Goal: Task Accomplishment & Management: Complete application form

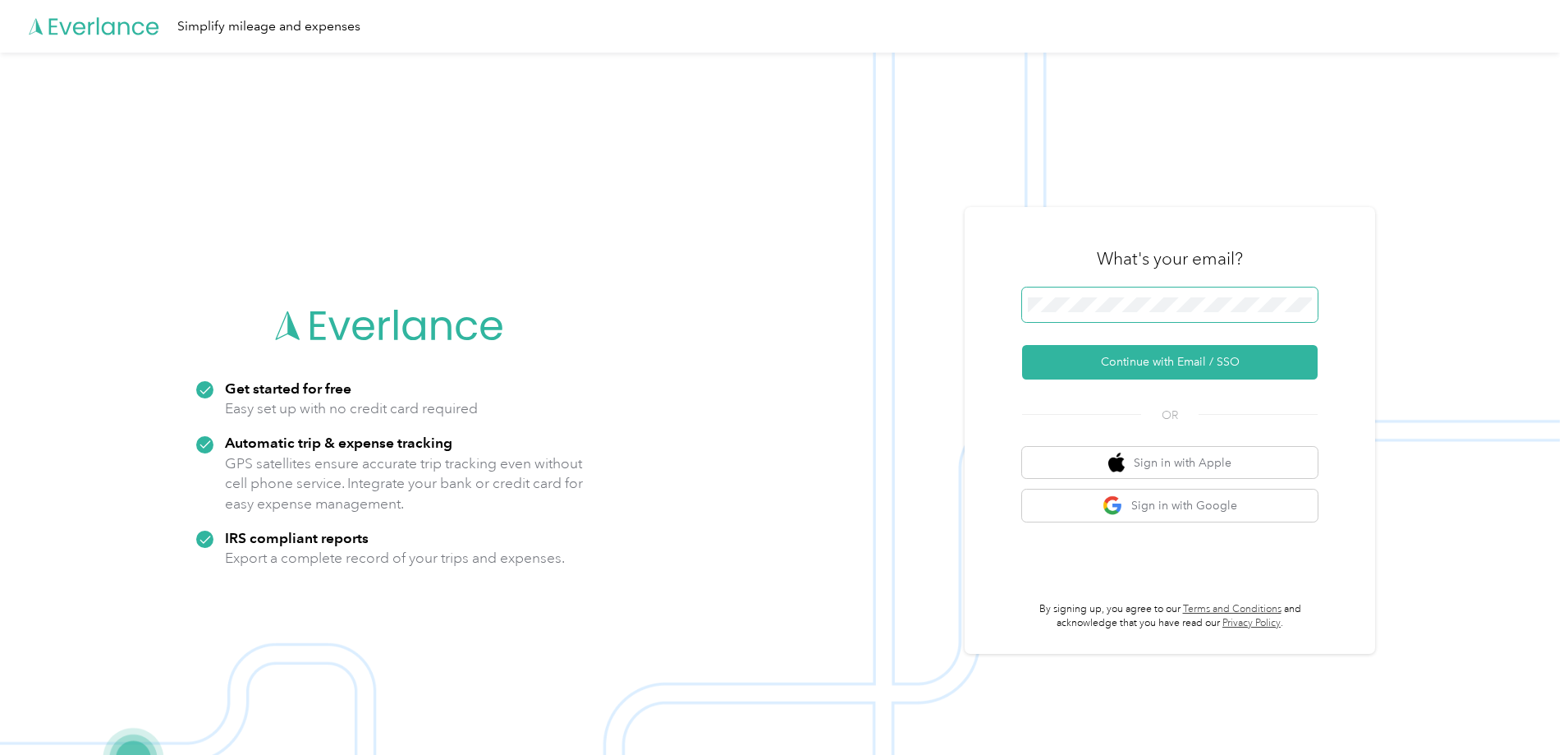
click at [1118, 313] on span at bounding box center [1170, 304] width 295 height 34
click at [1149, 369] on button "Continue with Email / SSO" at bounding box center [1170, 361] width 295 height 34
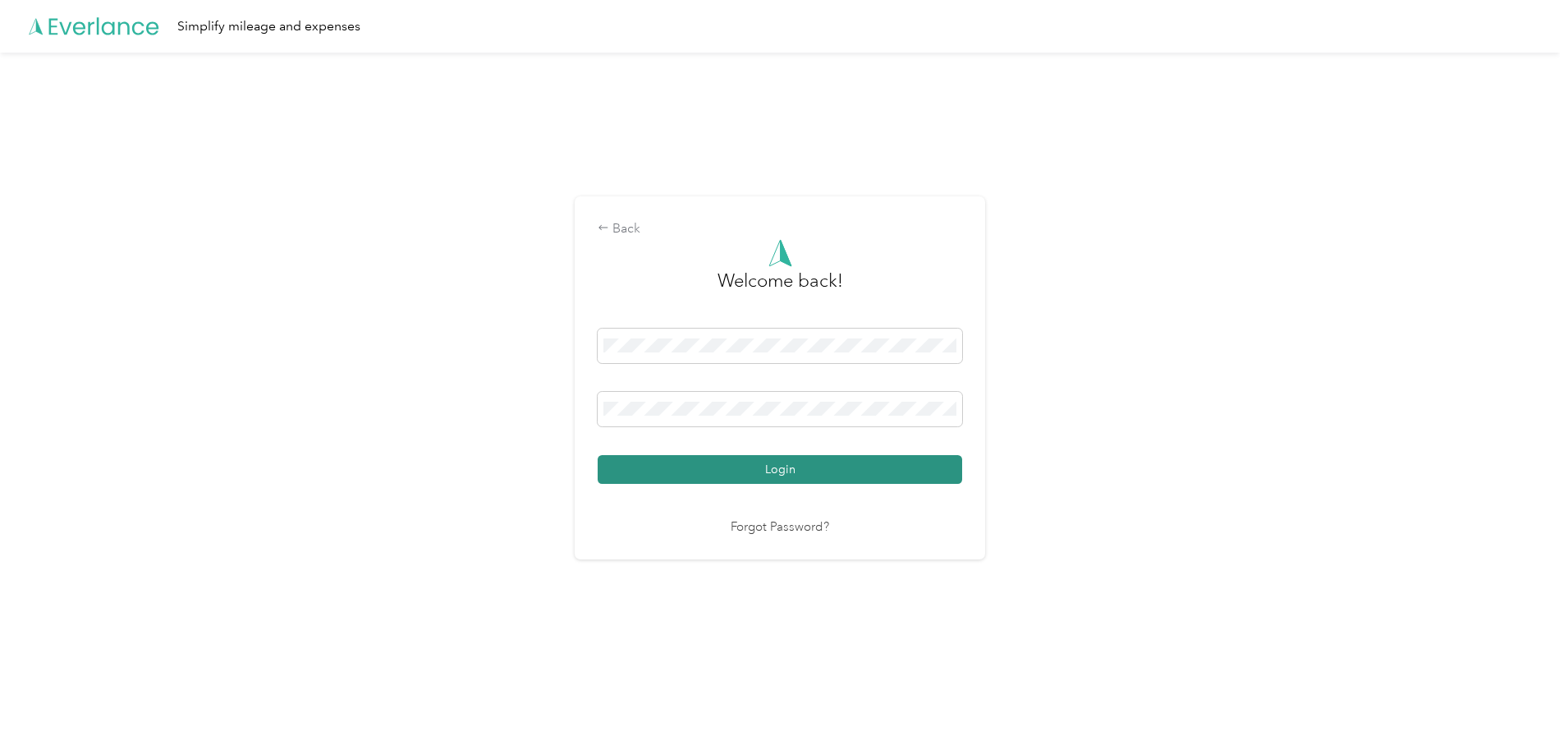
click at [732, 462] on button "Login" at bounding box center [780, 469] width 365 height 29
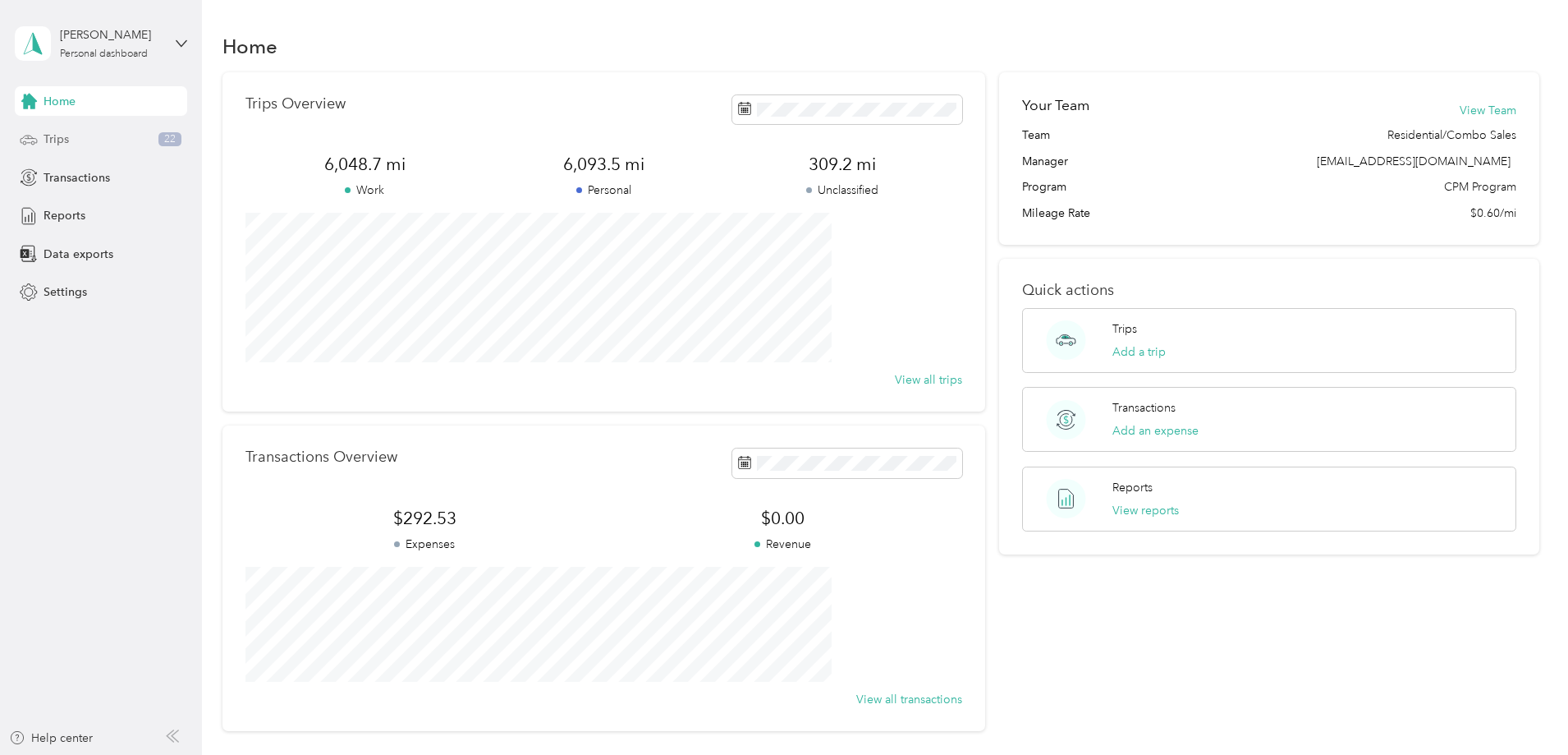
click at [96, 146] on div "Trips 22" at bounding box center [101, 139] width 173 height 30
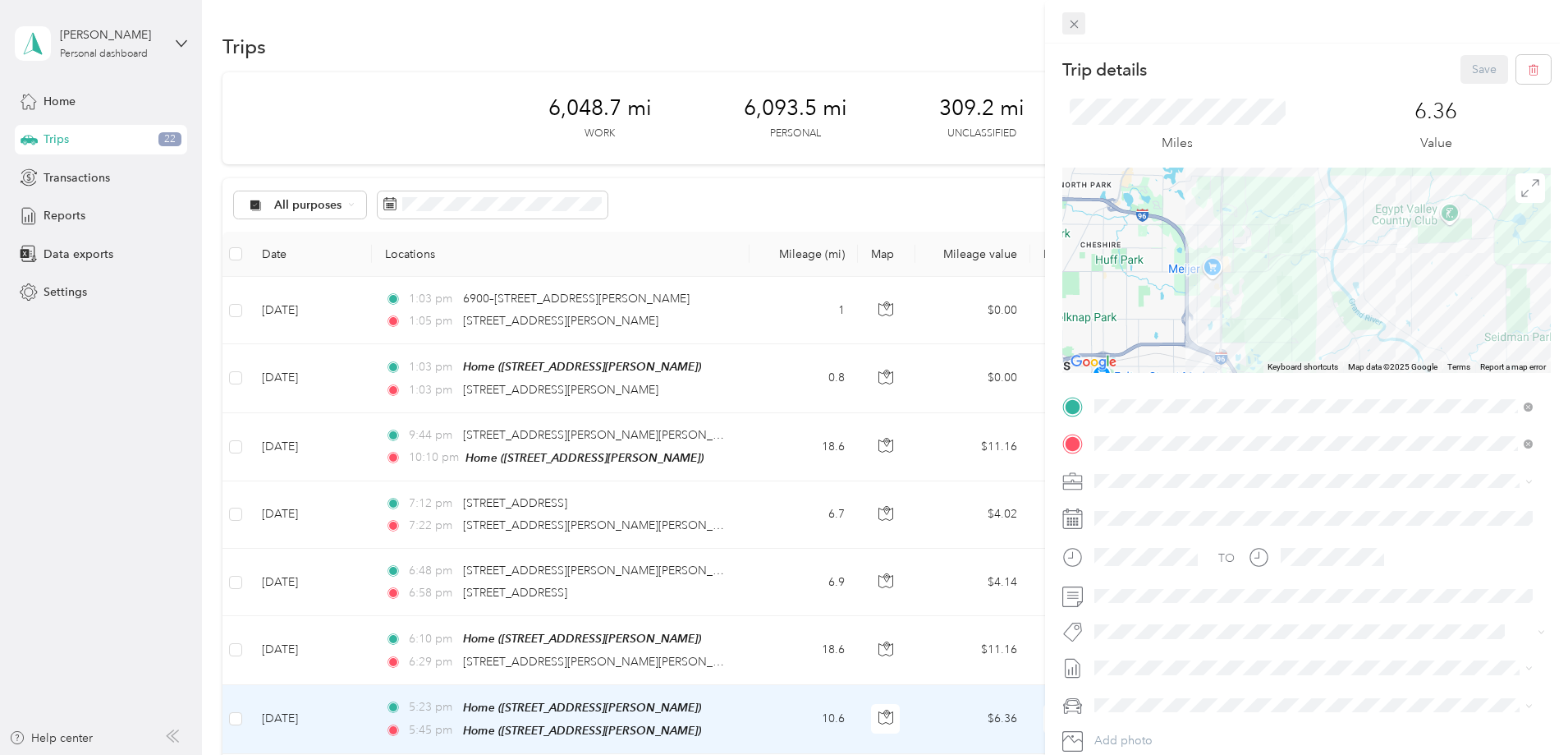
click at [1072, 22] on icon at bounding box center [1073, 24] width 8 height 8
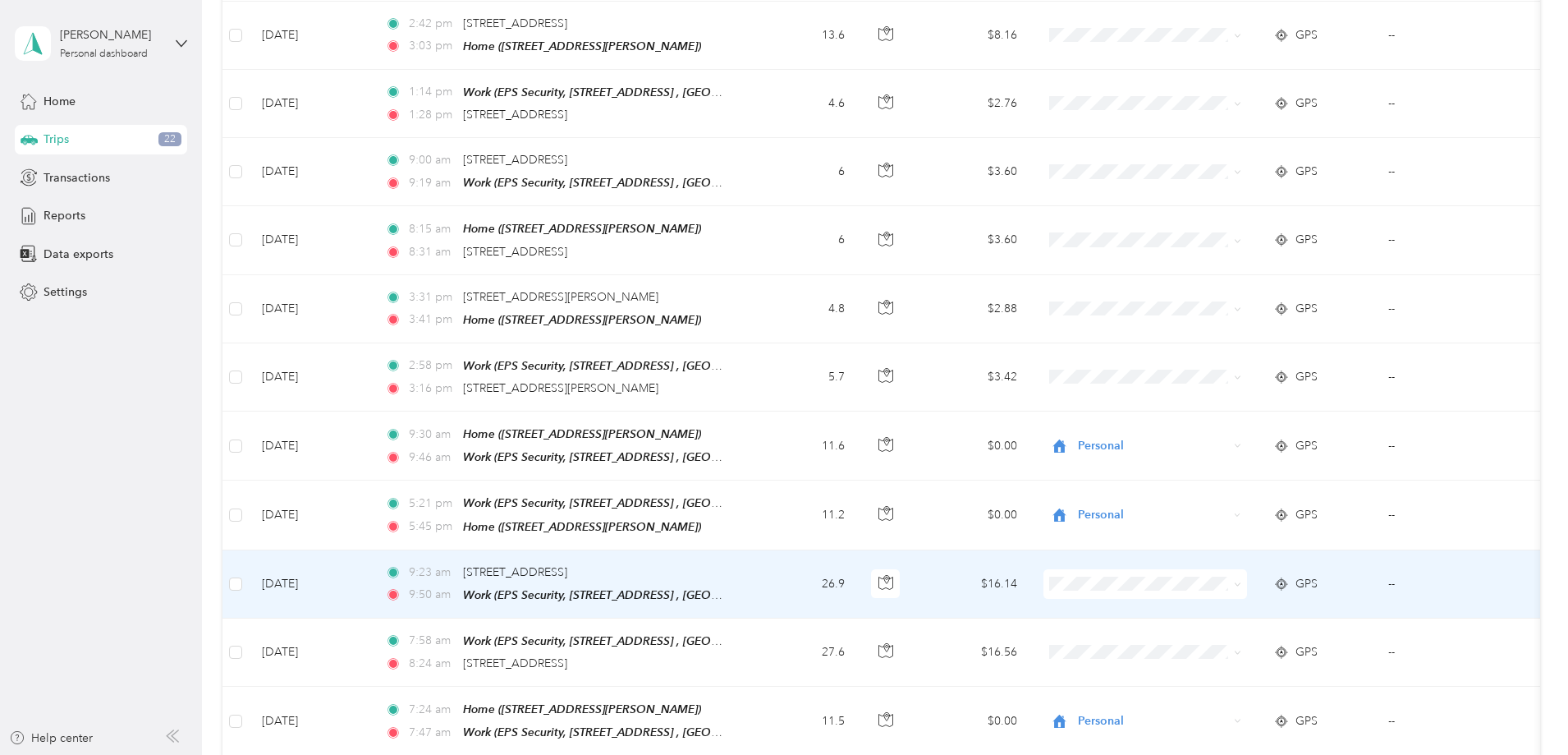
scroll to position [1507, 0]
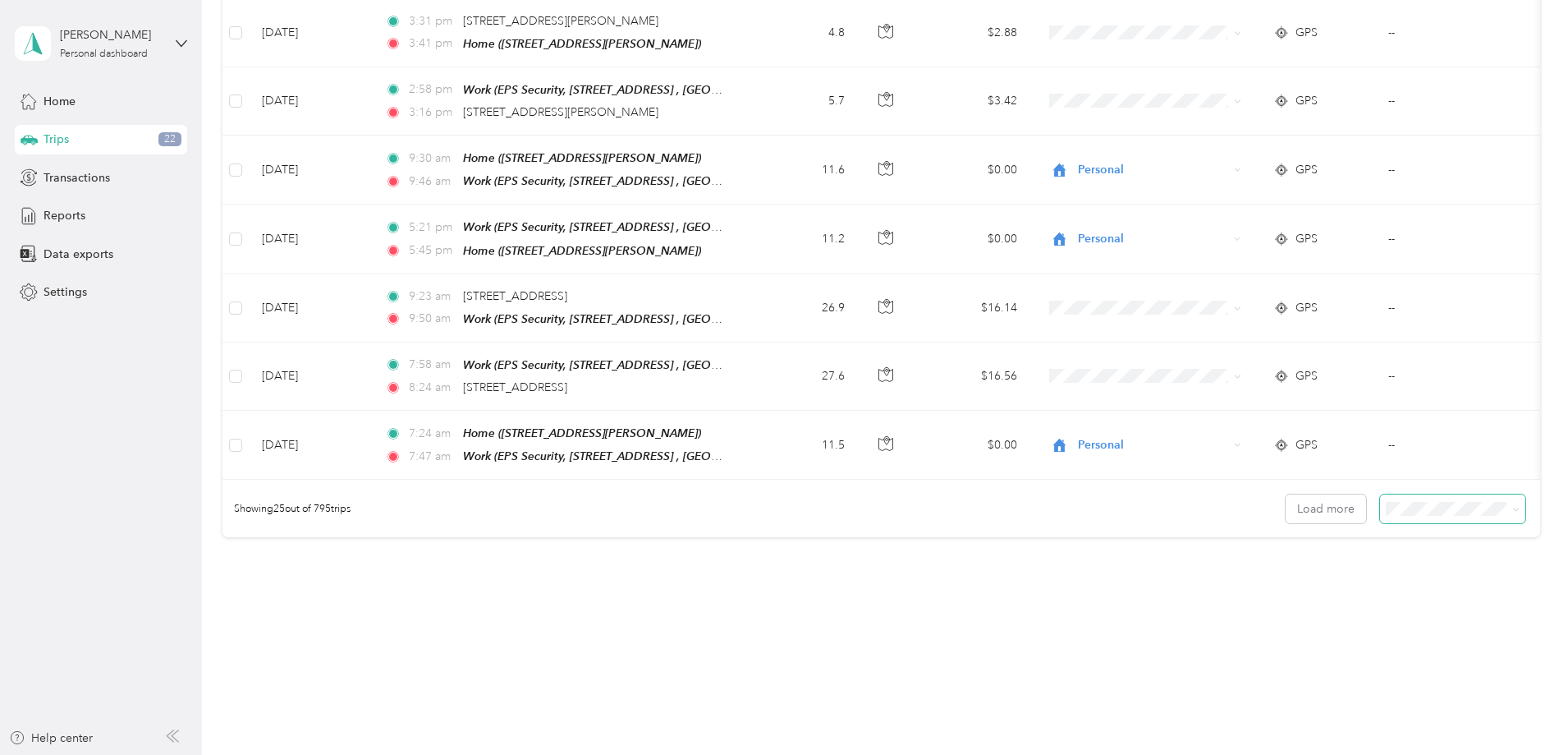
click at [1507, 500] on span at bounding box center [1513, 508] width 13 height 18
click at [1406, 502] on span at bounding box center [1452, 508] width 146 height 29
click at [1286, 503] on button "Load more" at bounding box center [1326, 508] width 81 height 29
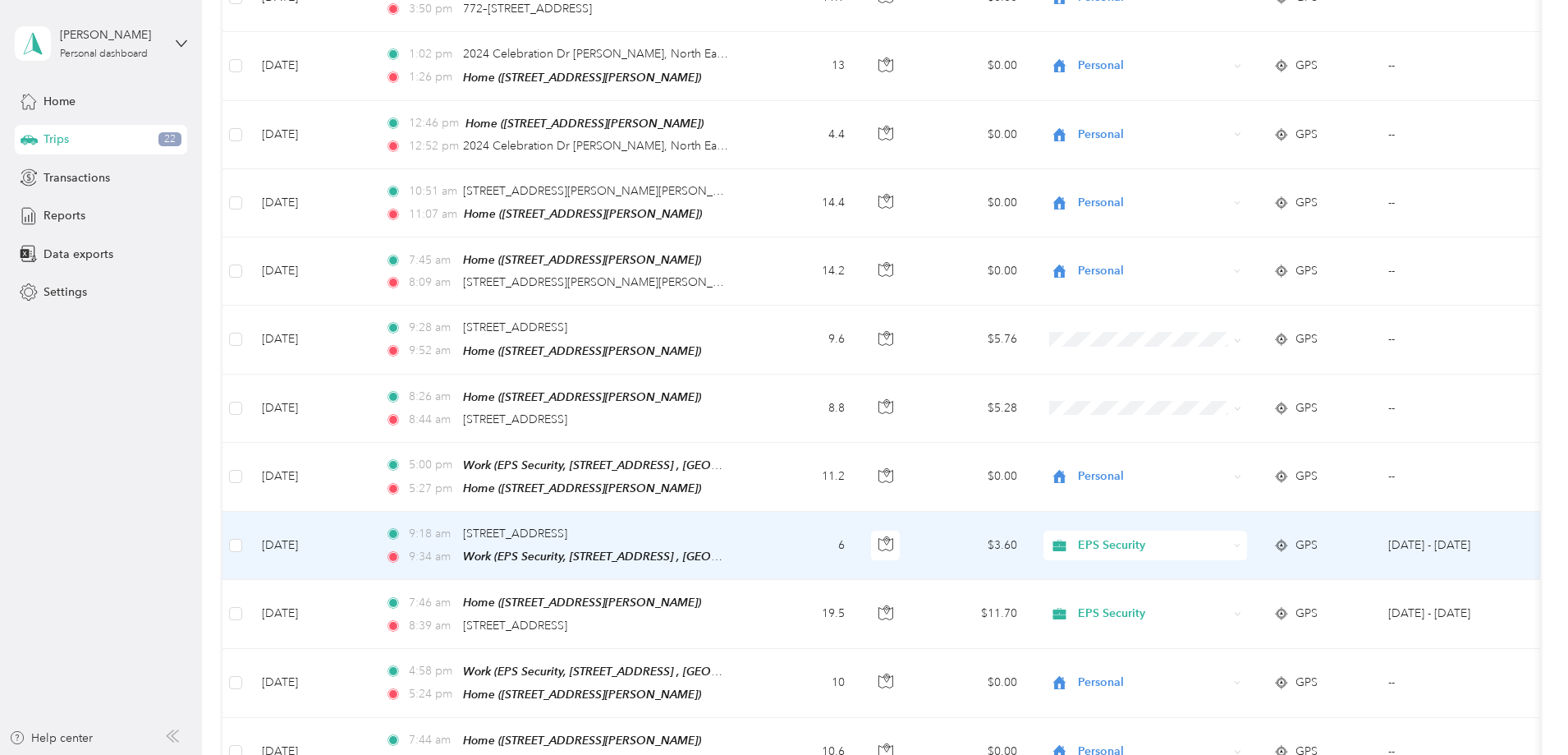
scroll to position [2210, 0]
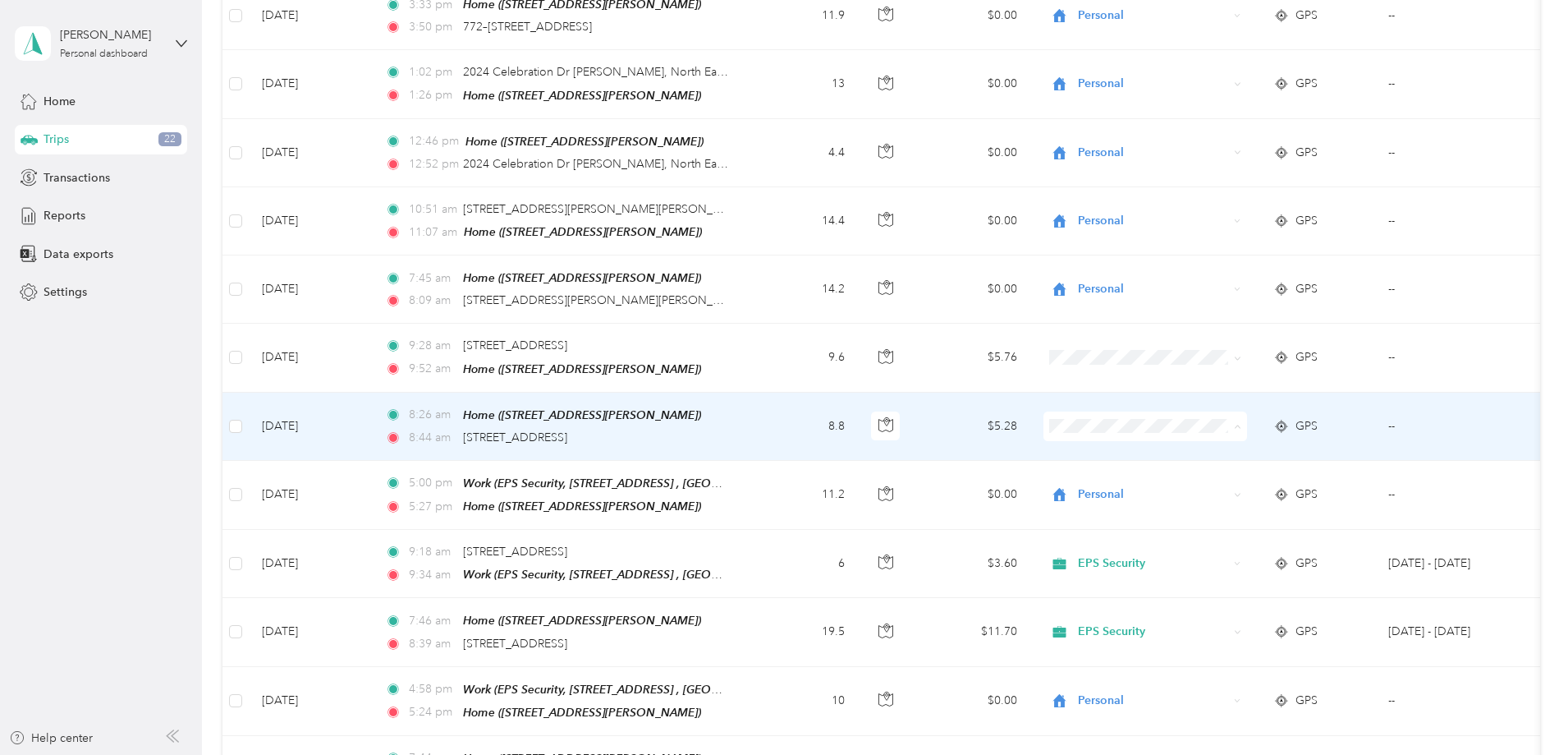
click at [1328, 419] on span "EPS Security" at bounding box center [1270, 426] width 152 height 18
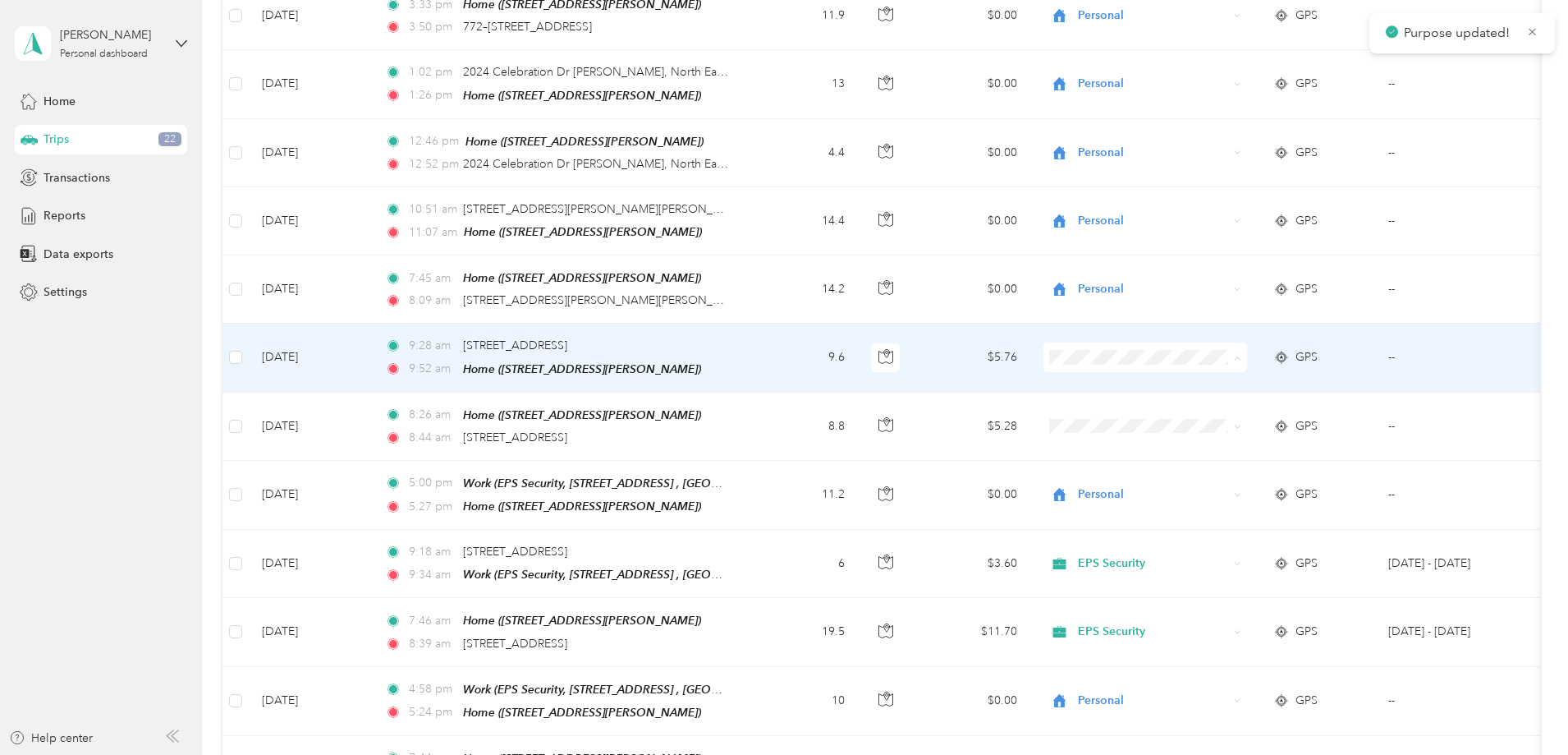
click at [1334, 356] on span "EPS Security" at bounding box center [1270, 359] width 152 height 18
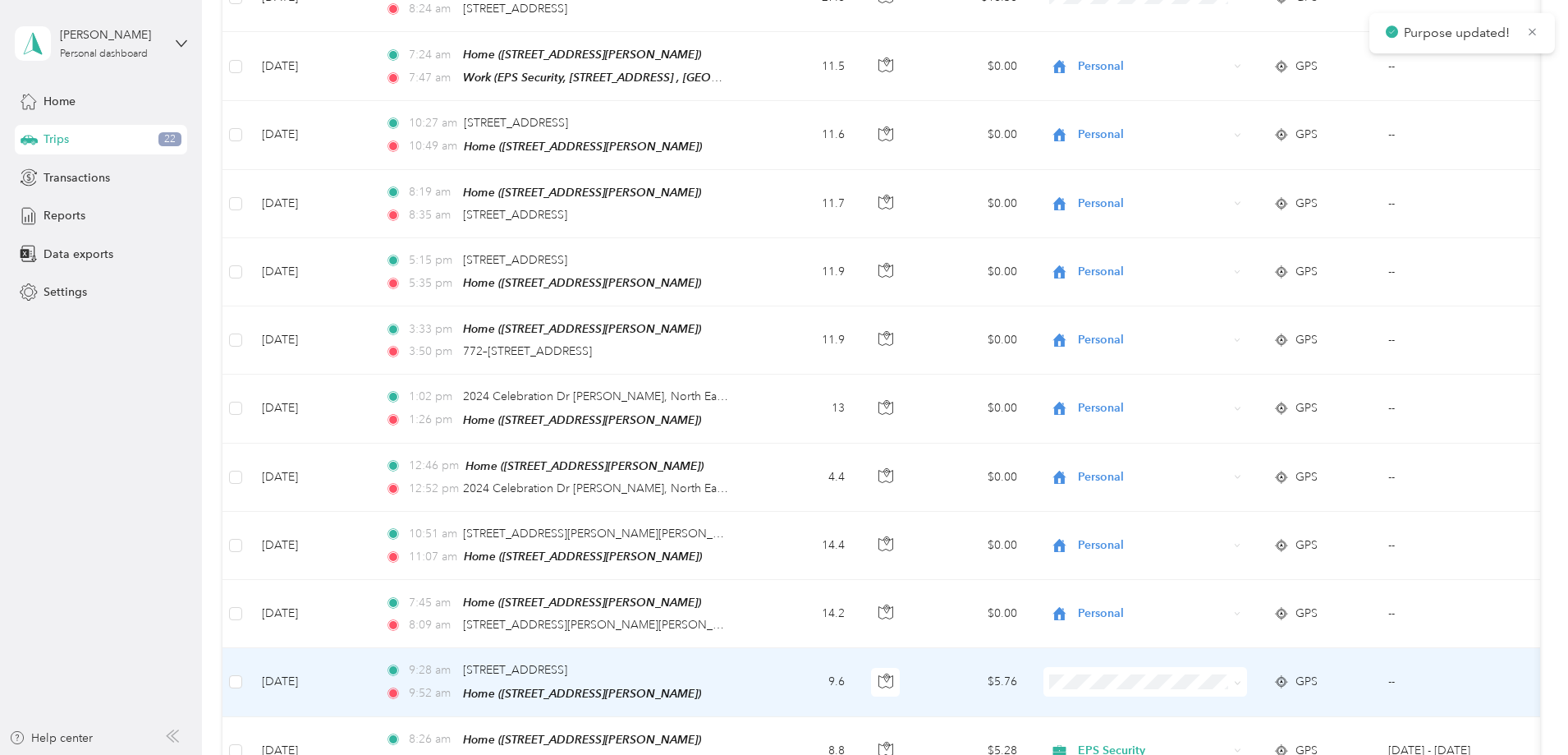
scroll to position [1882, 0]
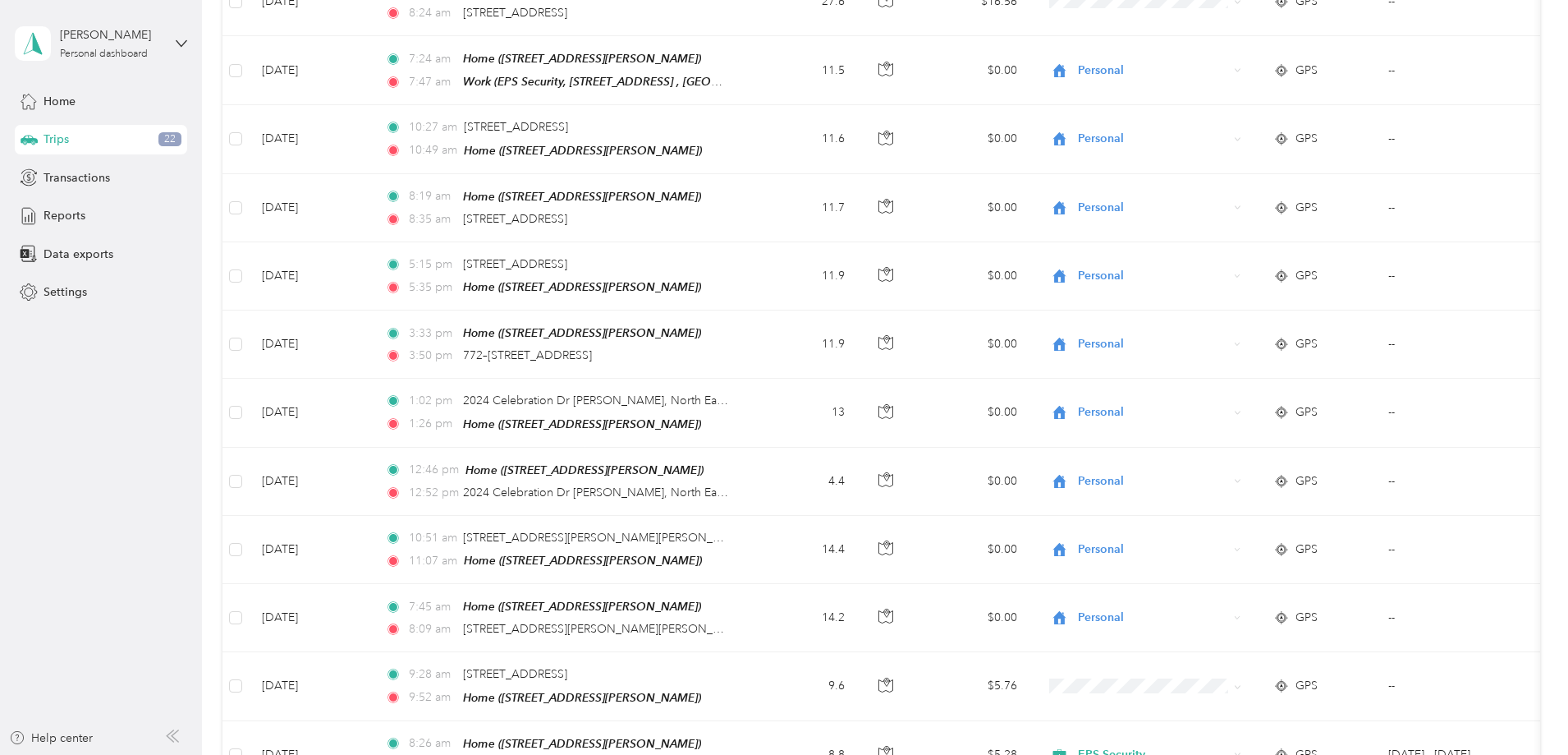
click at [1516, 107] on div "6,067.1 mi Work 6,093.5 mi Personal 290.8 mi Unclassified $3,640.26 Value All p…" at bounding box center [881, 62] width 1317 height 3744
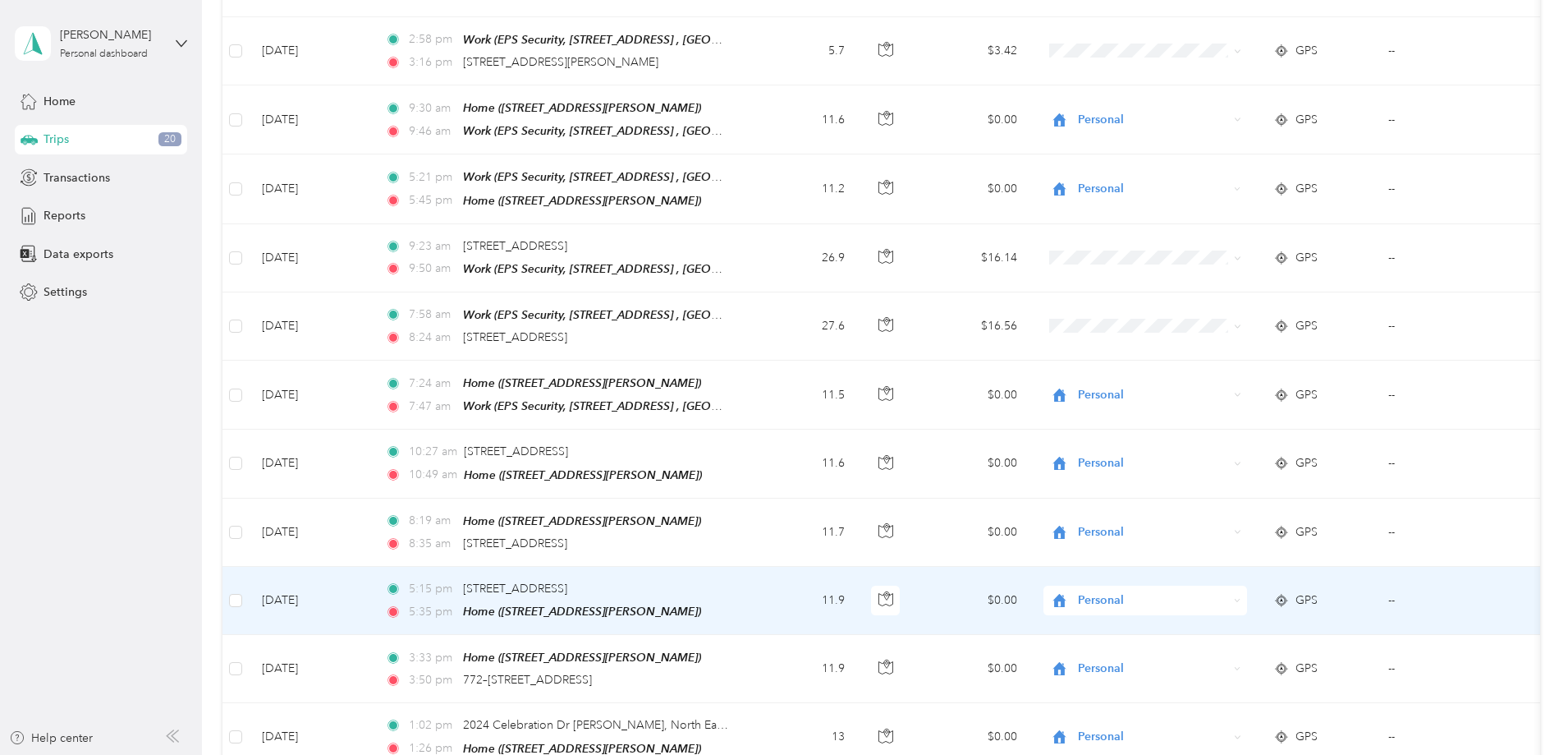
scroll to position [1554, 0]
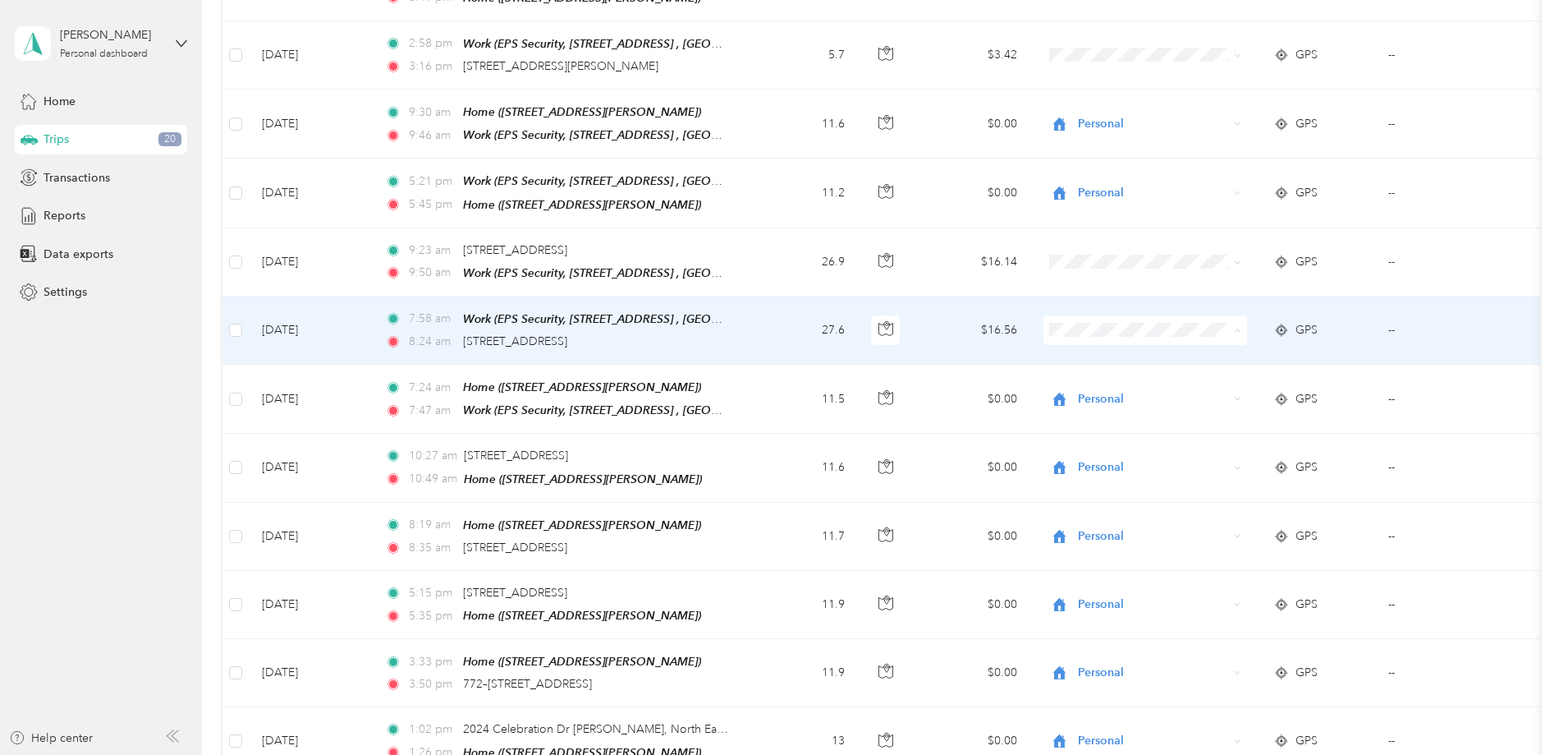
click at [1332, 332] on span "EPS Security" at bounding box center [1270, 340] width 152 height 18
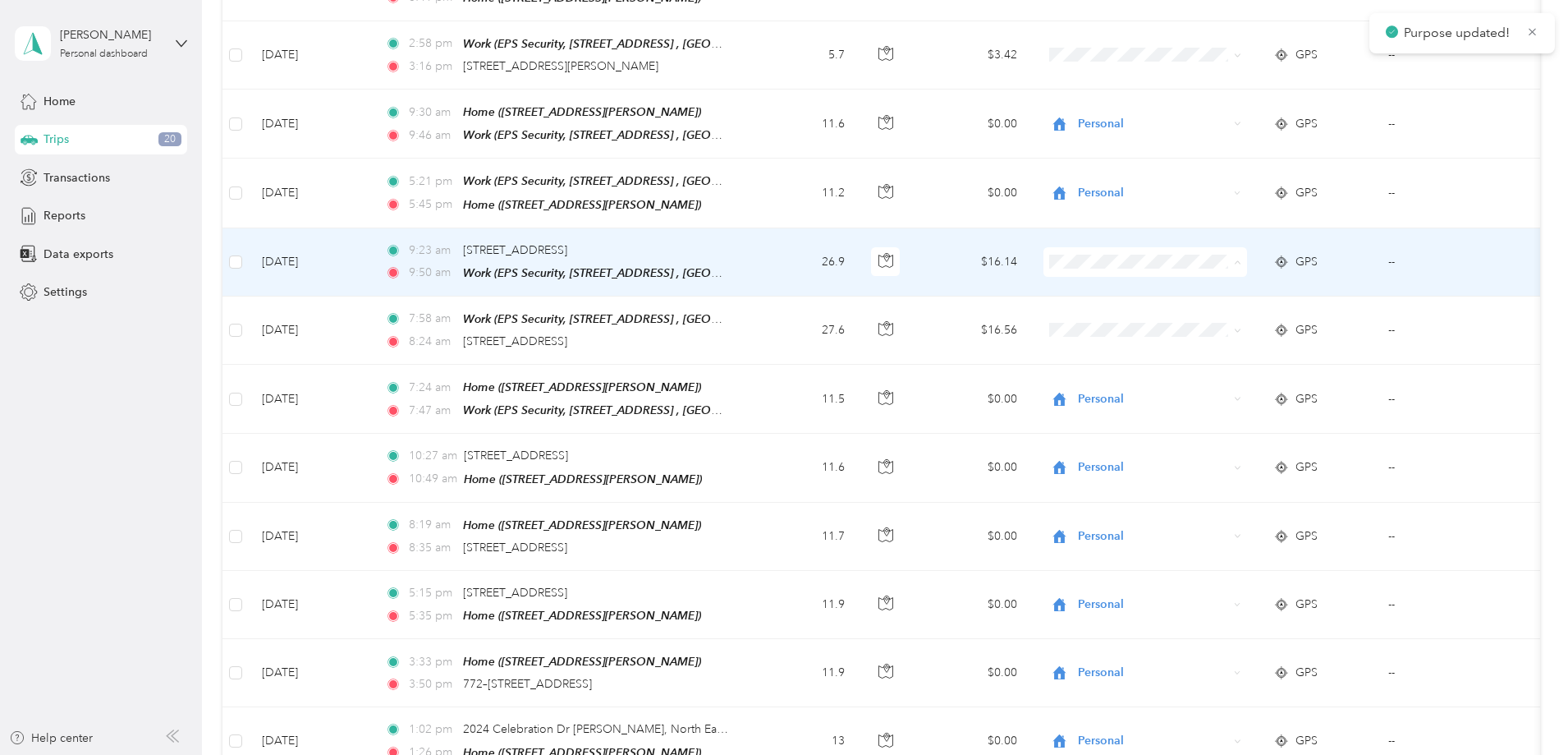
click at [1331, 280] on span "EPS Security" at bounding box center [1270, 273] width 152 height 18
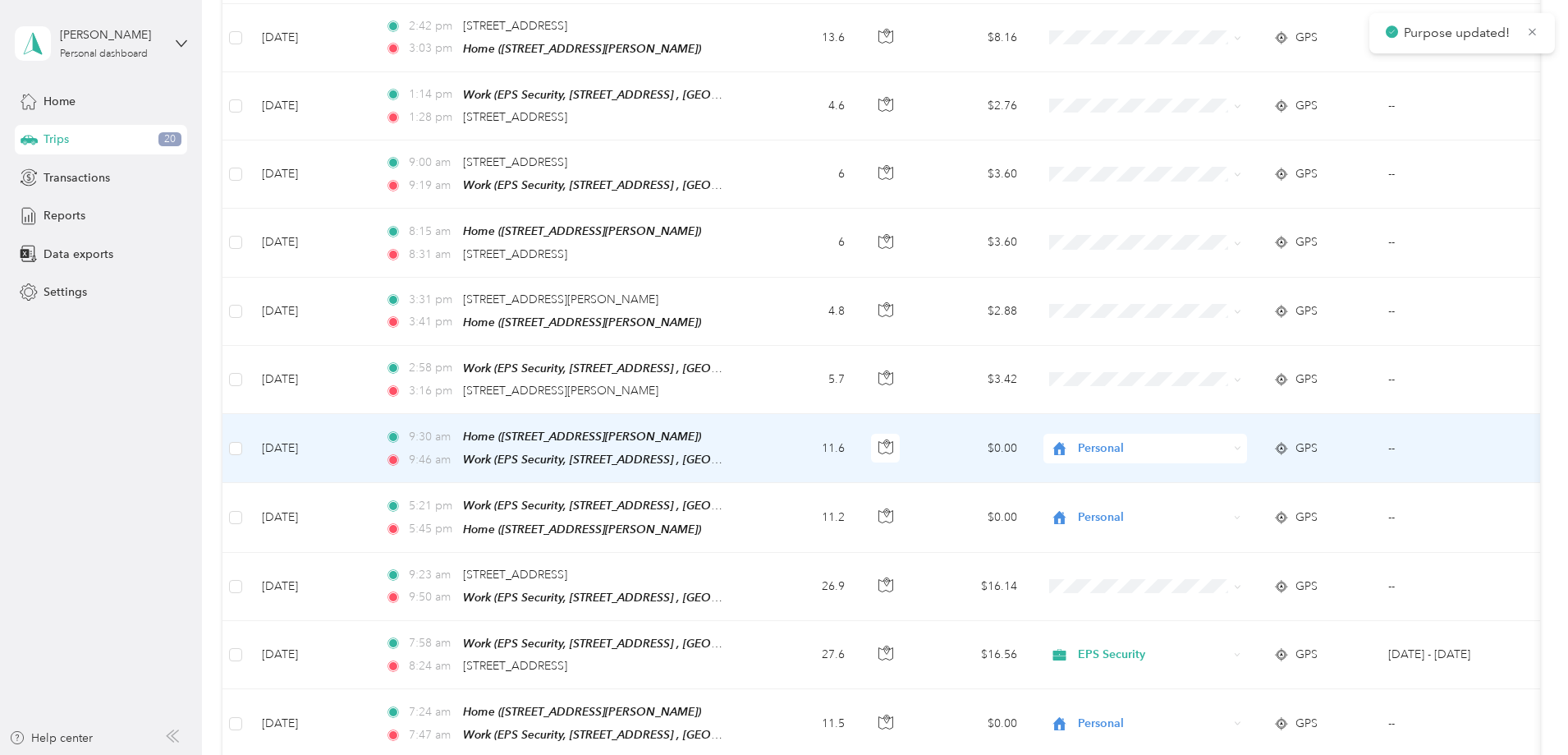
scroll to position [1225, 0]
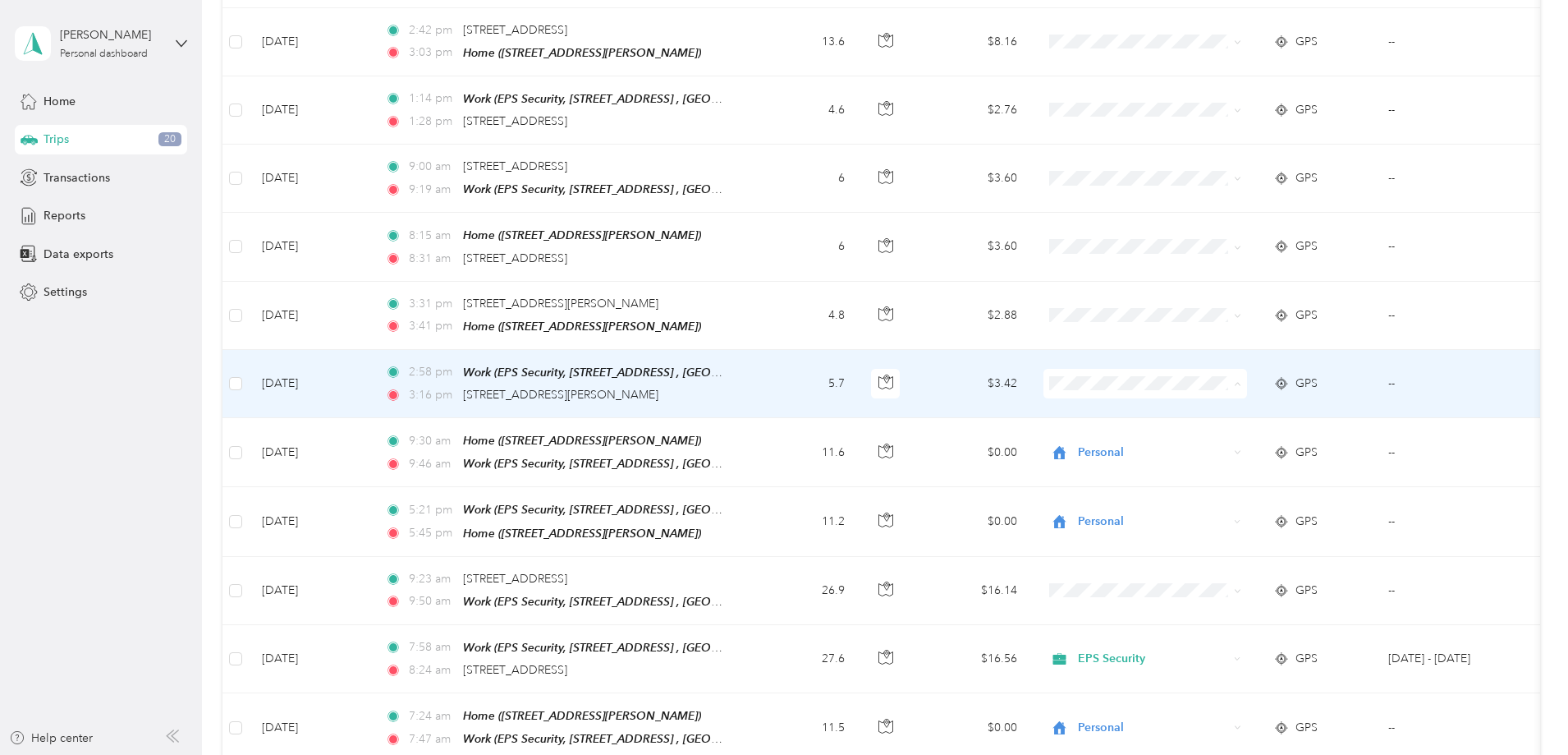
click at [1328, 389] on li "EPS Security" at bounding box center [1253, 398] width 203 height 29
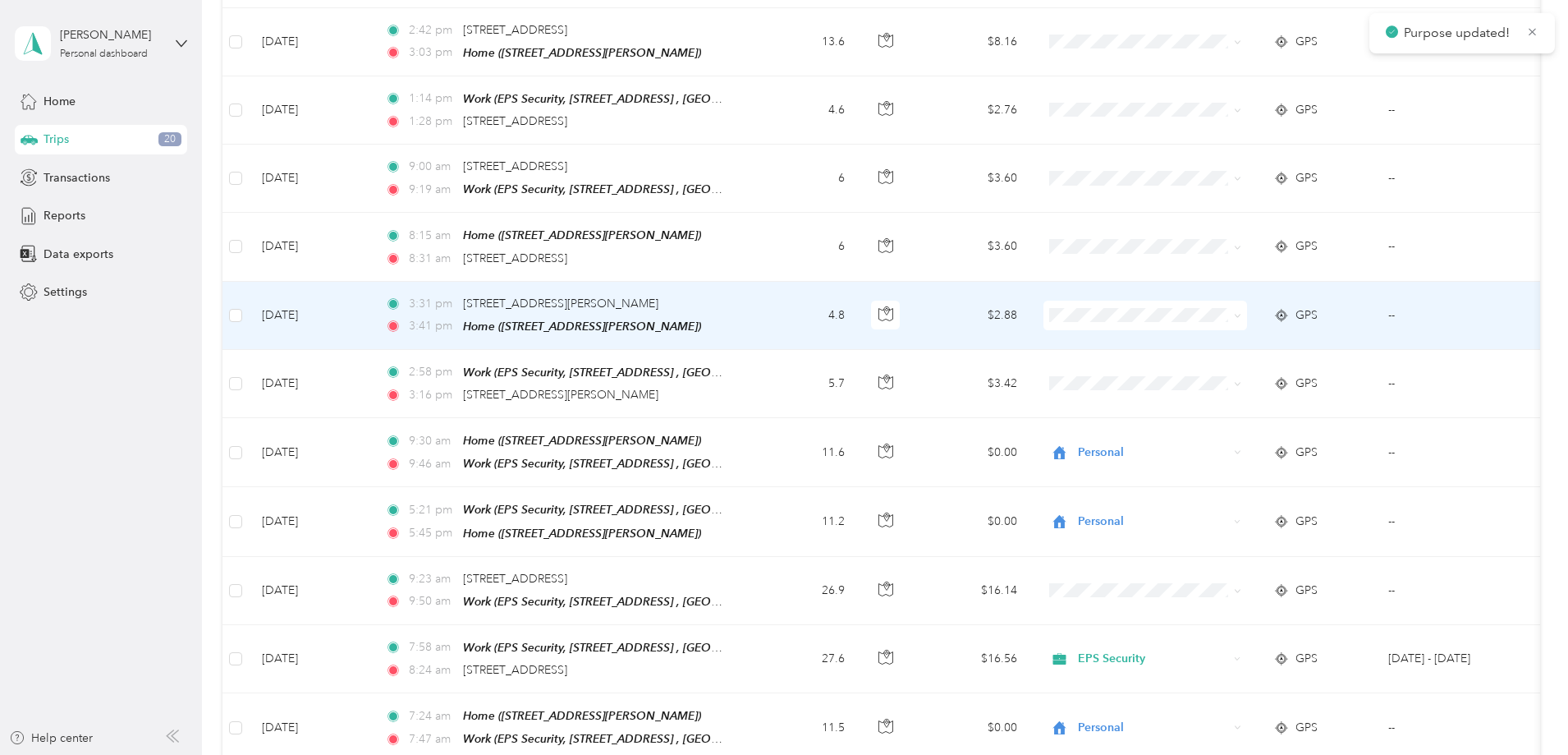
click at [1241, 306] on span at bounding box center [1235, 315] width 13 height 18
click at [1241, 308] on span at bounding box center [1238, 315] width 7 height 14
click at [1247, 301] on span at bounding box center [1145, 316] width 203 height 30
click at [1291, 358] on span "Personal" at bounding box center [1270, 359] width 152 height 18
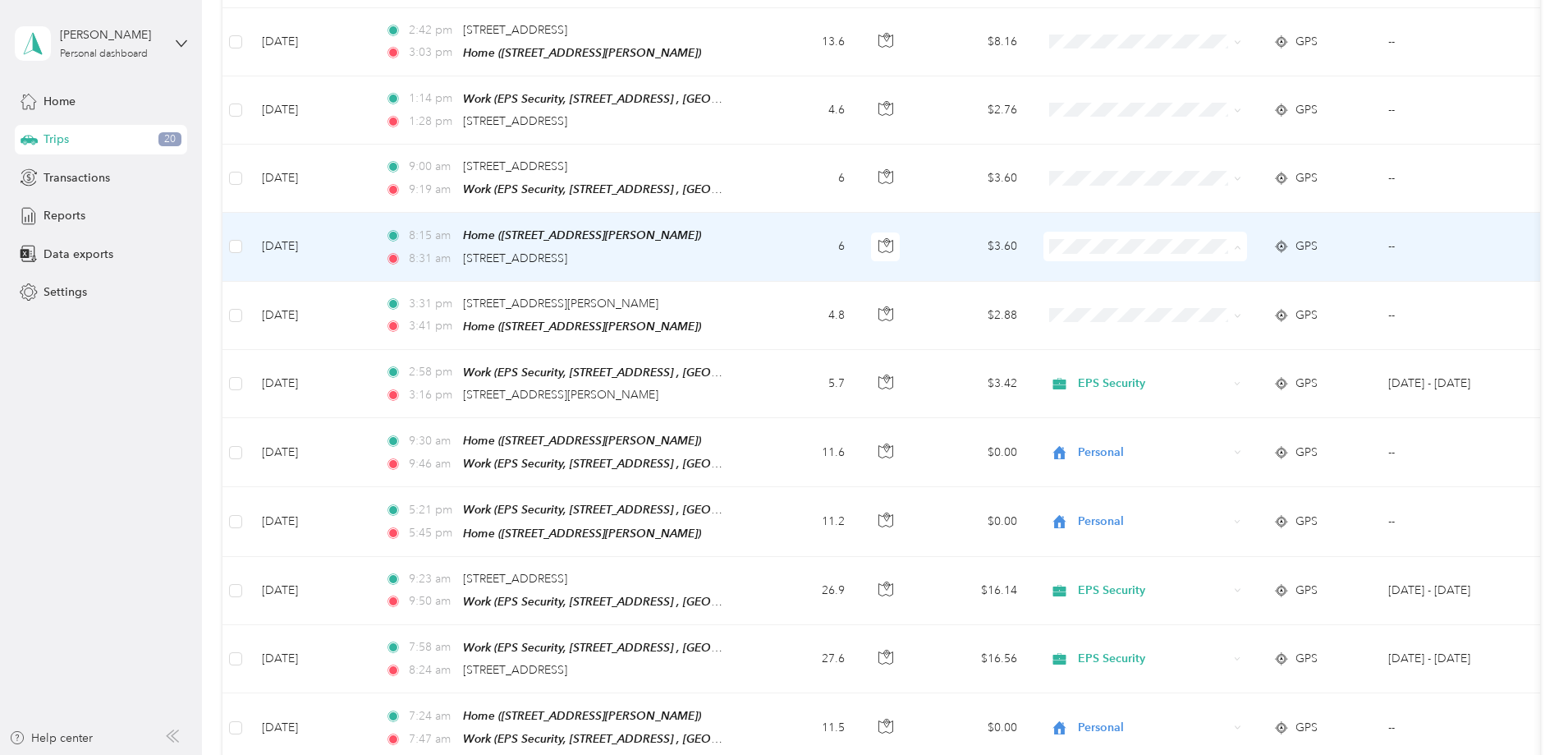
click at [1316, 272] on li "EPS Security" at bounding box center [1253, 264] width 203 height 29
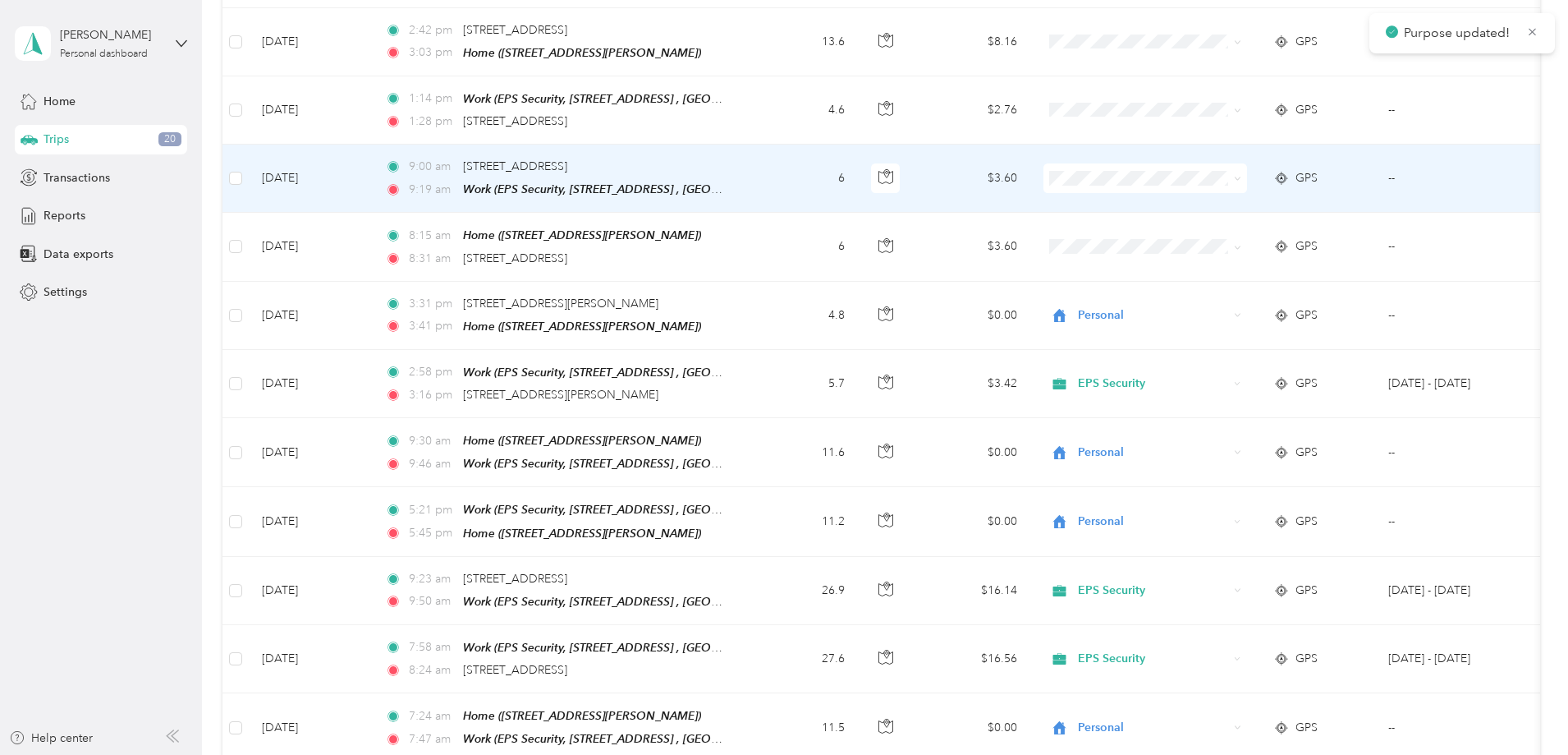
click at [1241, 175] on icon at bounding box center [1238, 178] width 7 height 7
click at [1329, 189] on span "EPS Security" at bounding box center [1270, 196] width 152 height 18
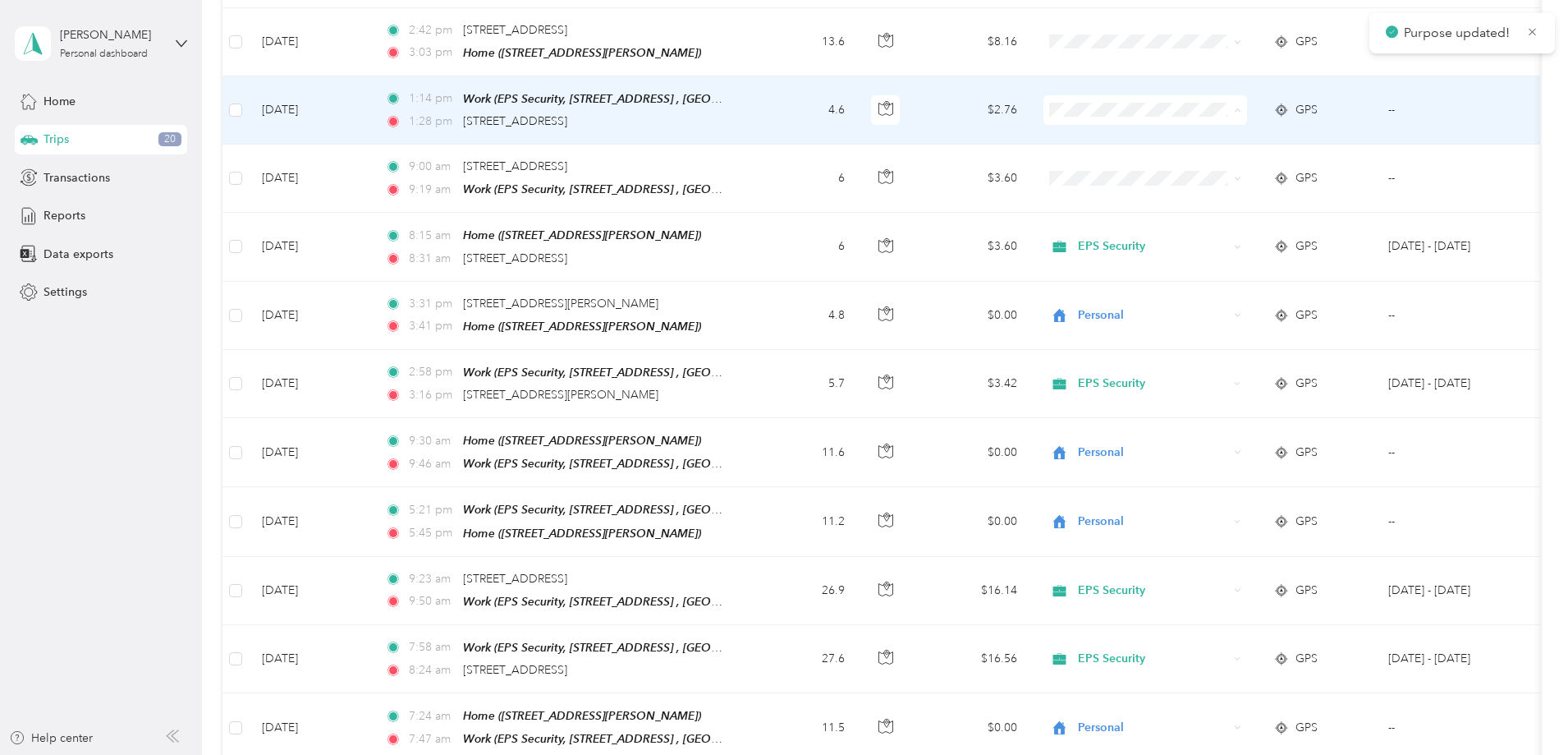
click at [1314, 124] on span "EPS Security" at bounding box center [1270, 128] width 152 height 18
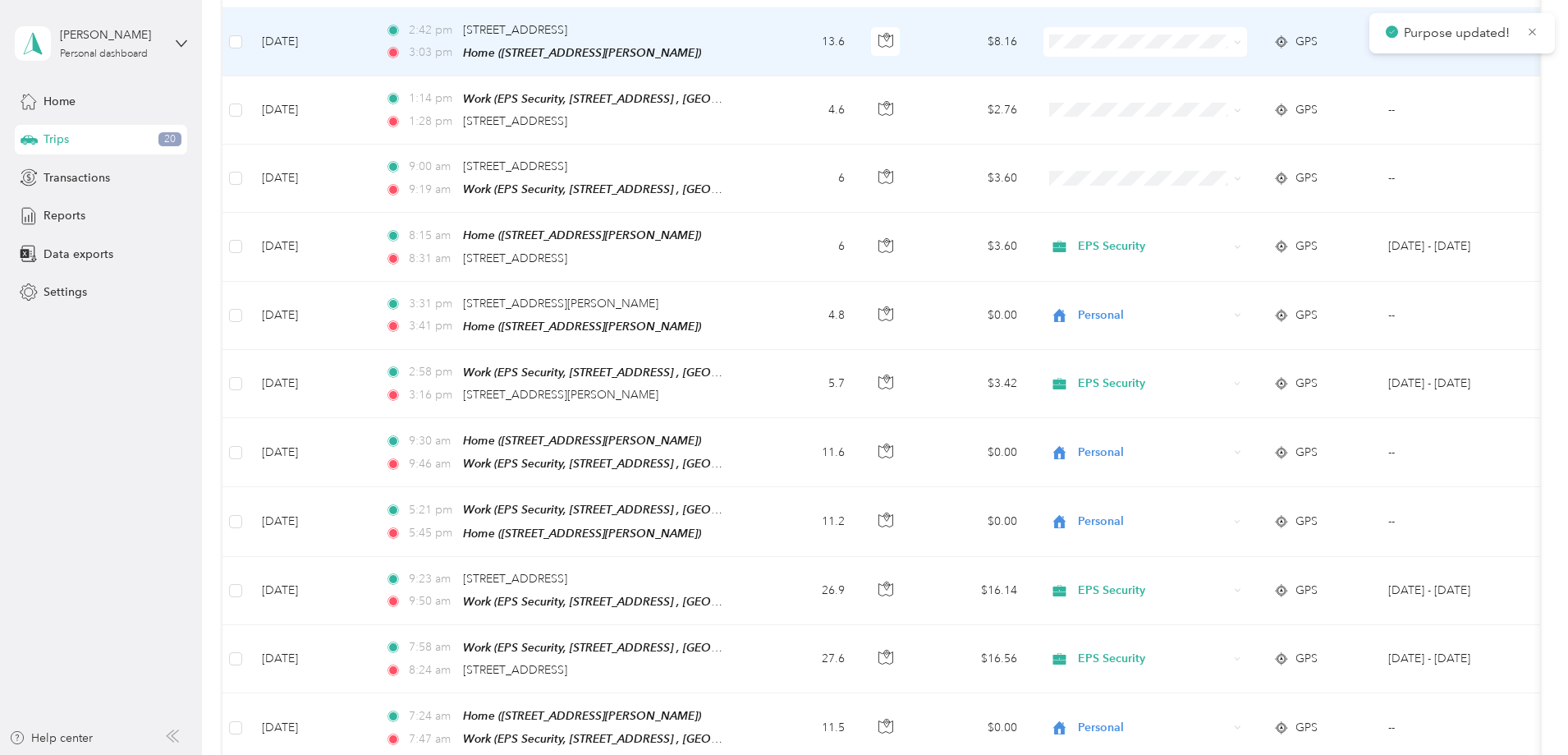
click at [1247, 27] on span at bounding box center [1145, 42] width 203 height 30
click at [1241, 33] on span at bounding box center [1235, 41] width 13 height 18
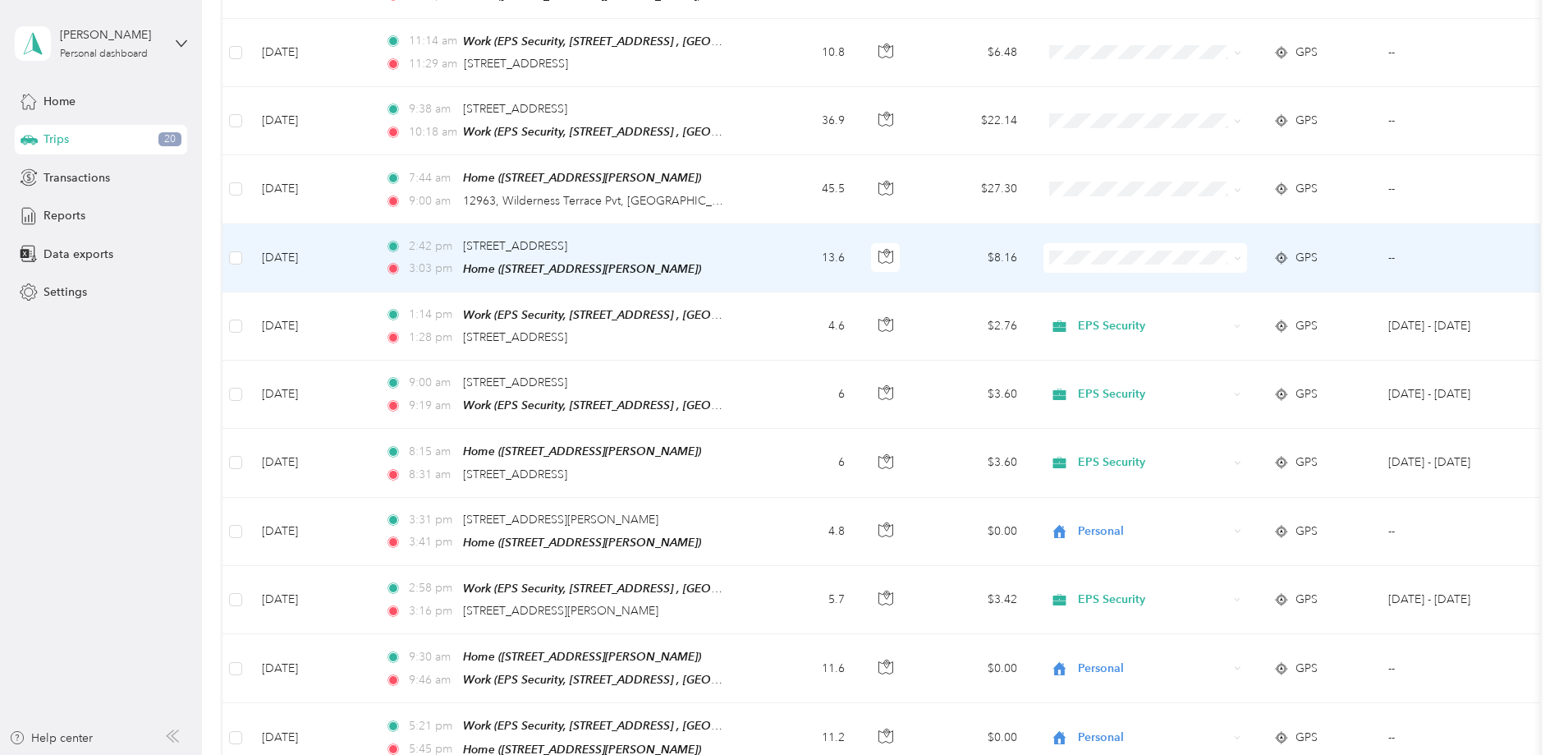
scroll to position [979, 0]
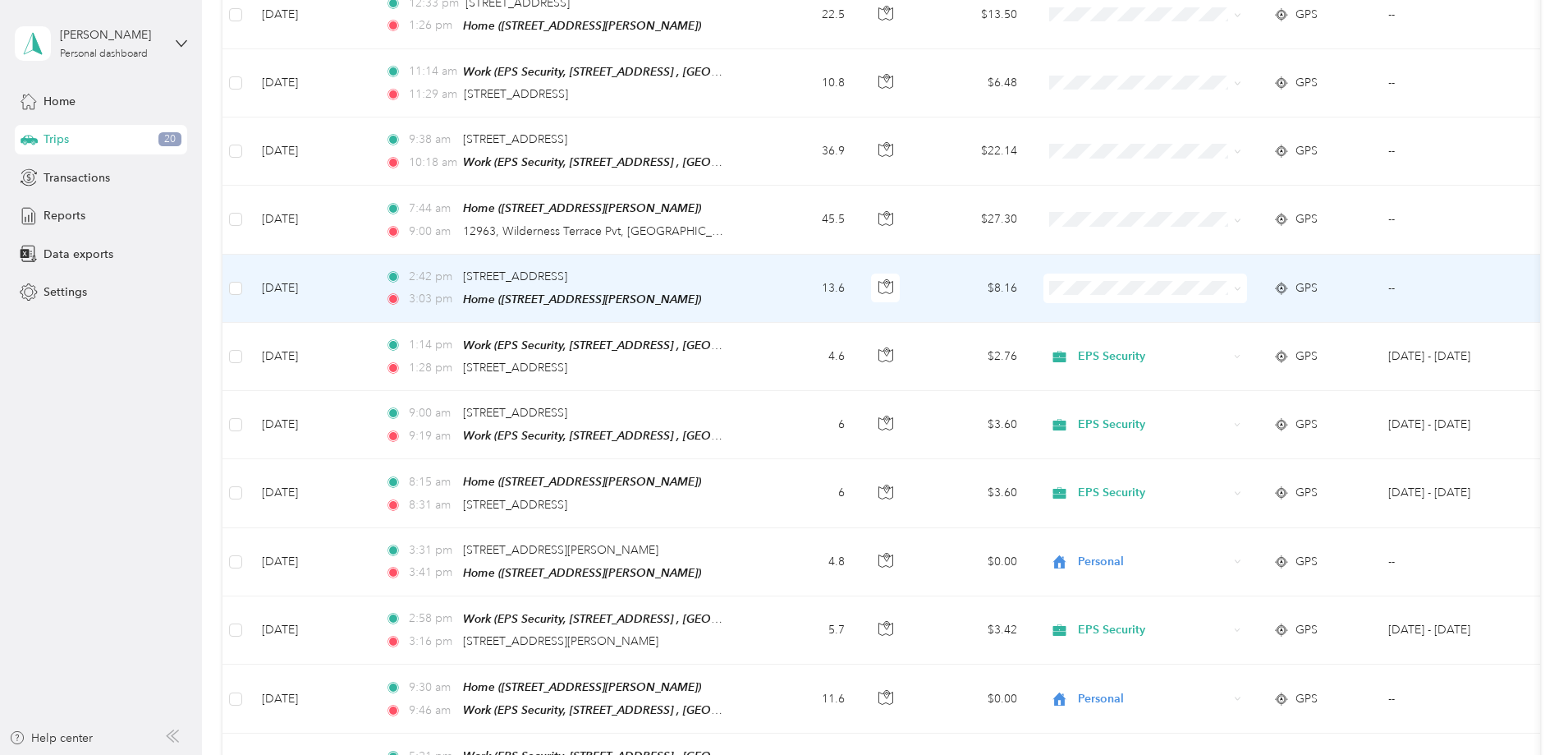
click at [1241, 280] on span at bounding box center [1235, 288] width 13 height 18
click at [1241, 285] on icon at bounding box center [1238, 289] width 7 height 7
click at [1280, 307] on span "EPS Security" at bounding box center [1270, 307] width 152 height 18
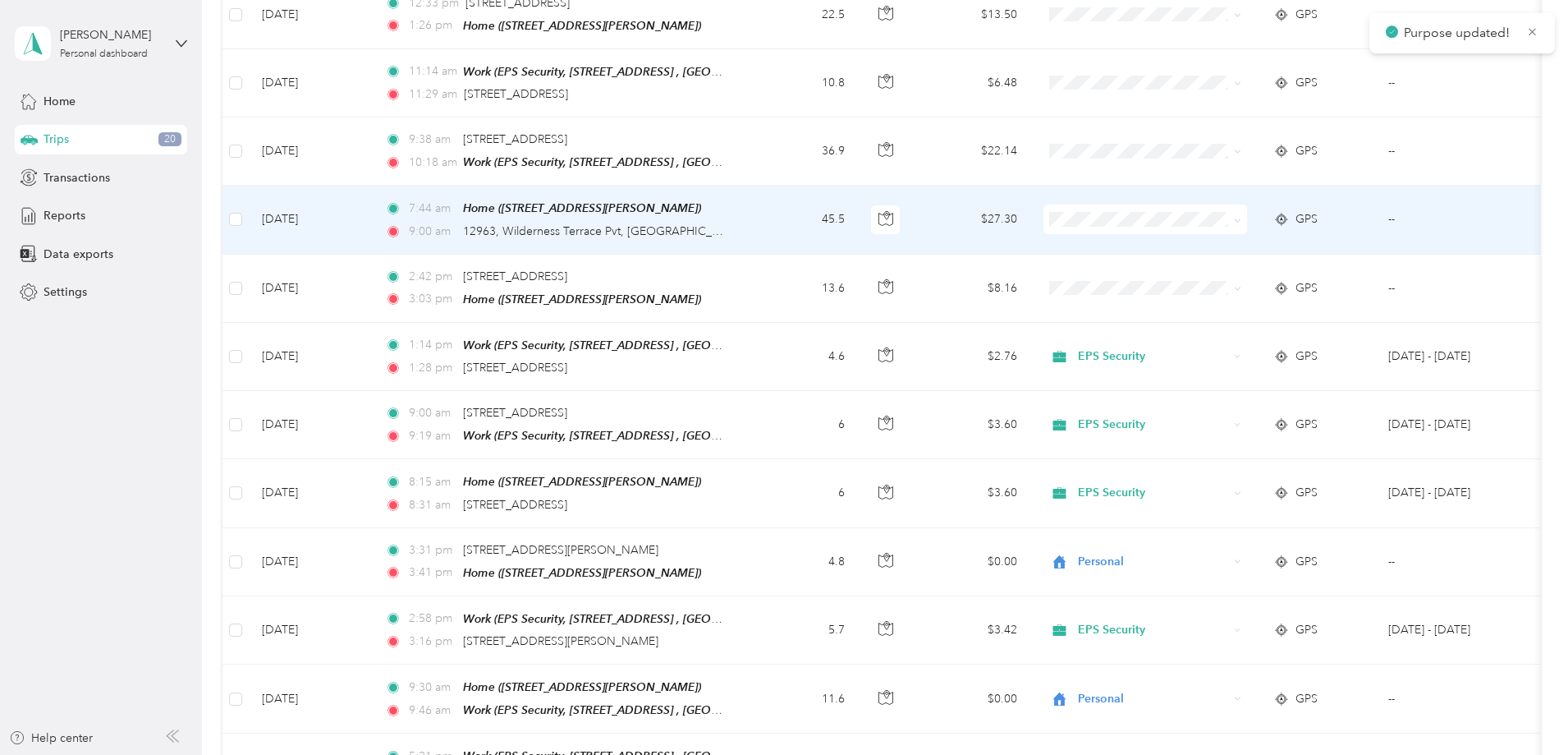
click at [1241, 216] on icon at bounding box center [1238, 220] width 7 height 7
click at [1336, 230] on li "EPS Security" at bounding box center [1253, 240] width 203 height 29
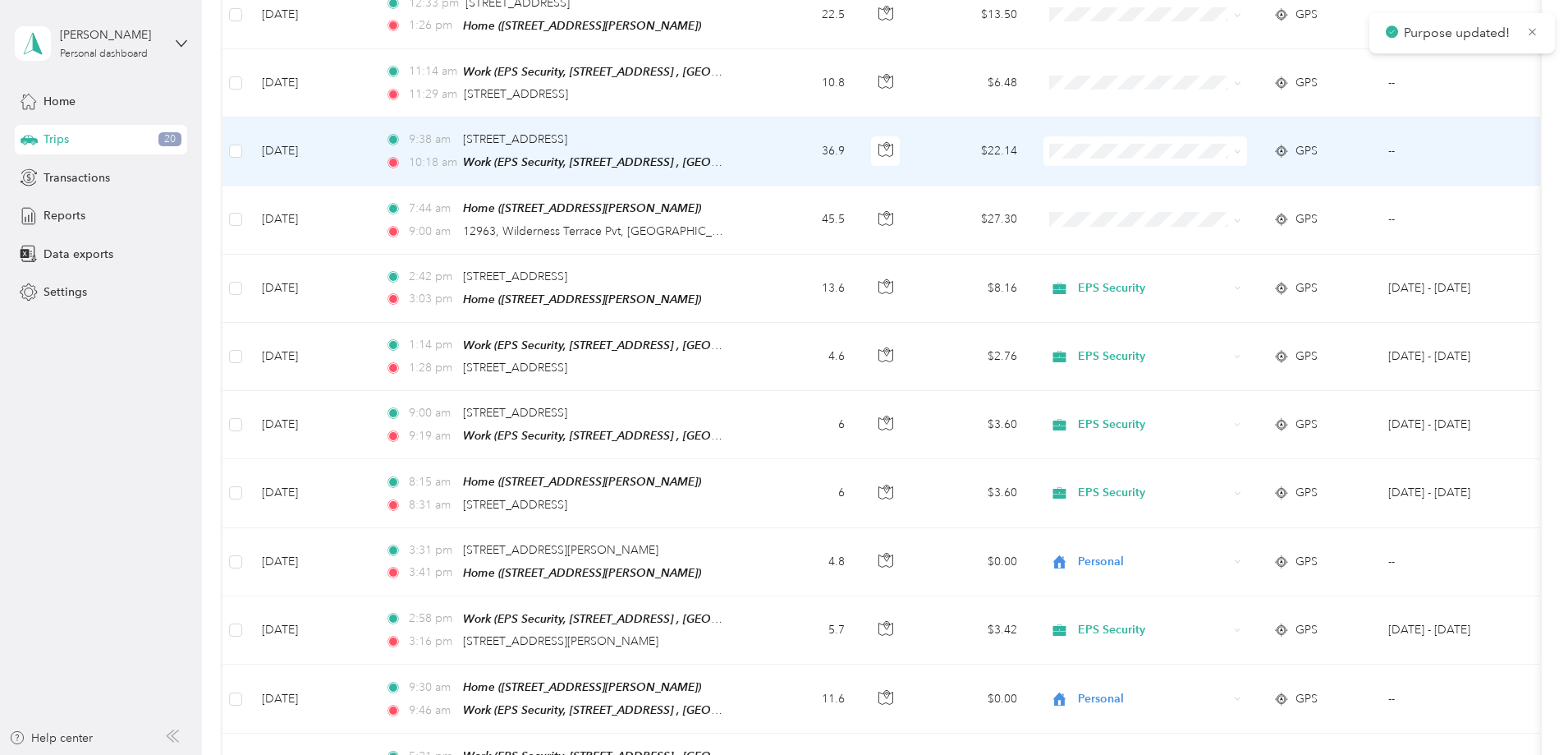
click at [1241, 148] on icon at bounding box center [1238, 151] width 7 height 7
click at [1335, 176] on span "EPS Security" at bounding box center [1270, 173] width 152 height 18
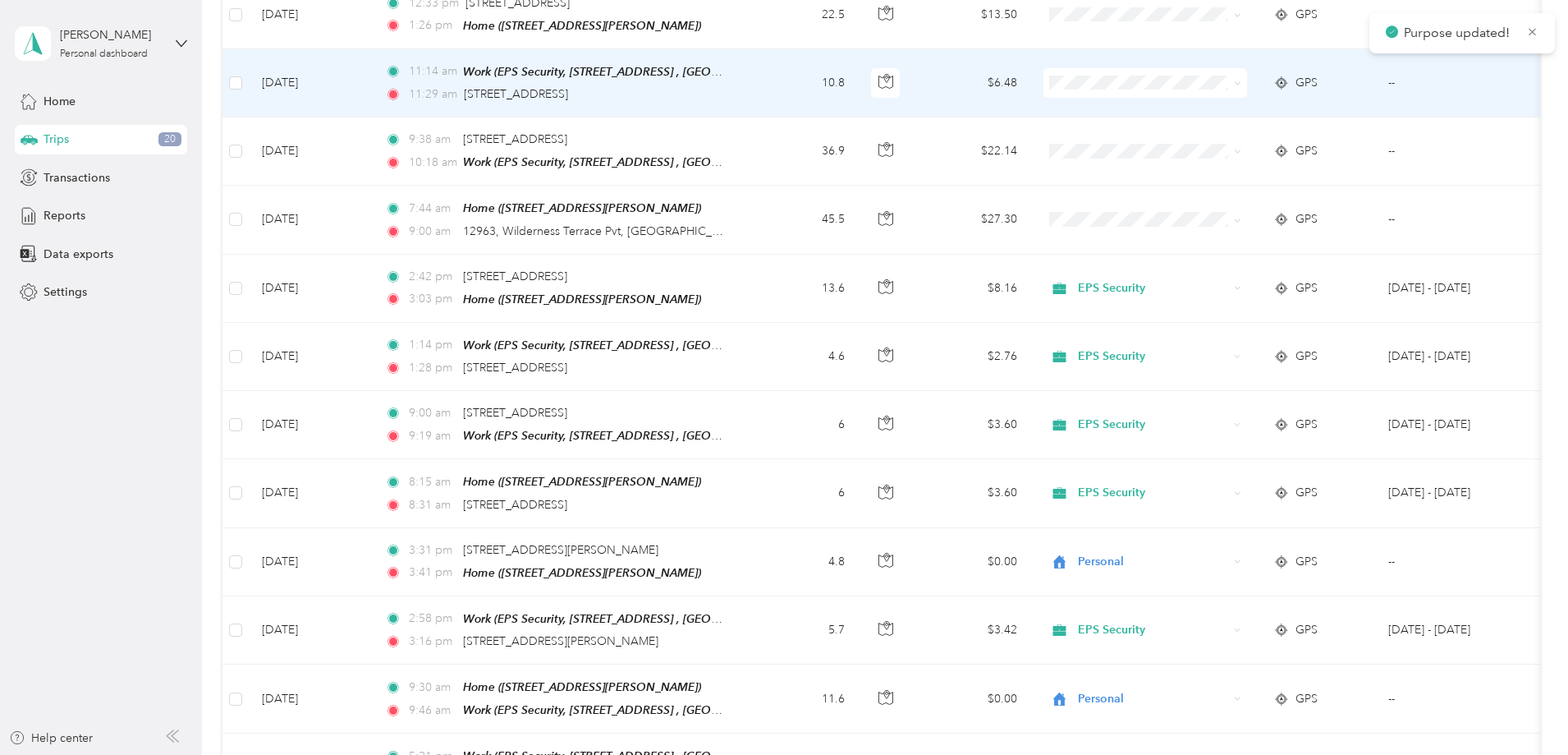
click at [1247, 75] on span at bounding box center [1145, 83] width 203 height 30
click at [1241, 80] on span at bounding box center [1238, 82] width 7 height 14
click at [1241, 75] on span at bounding box center [1238, 82] width 7 height 14
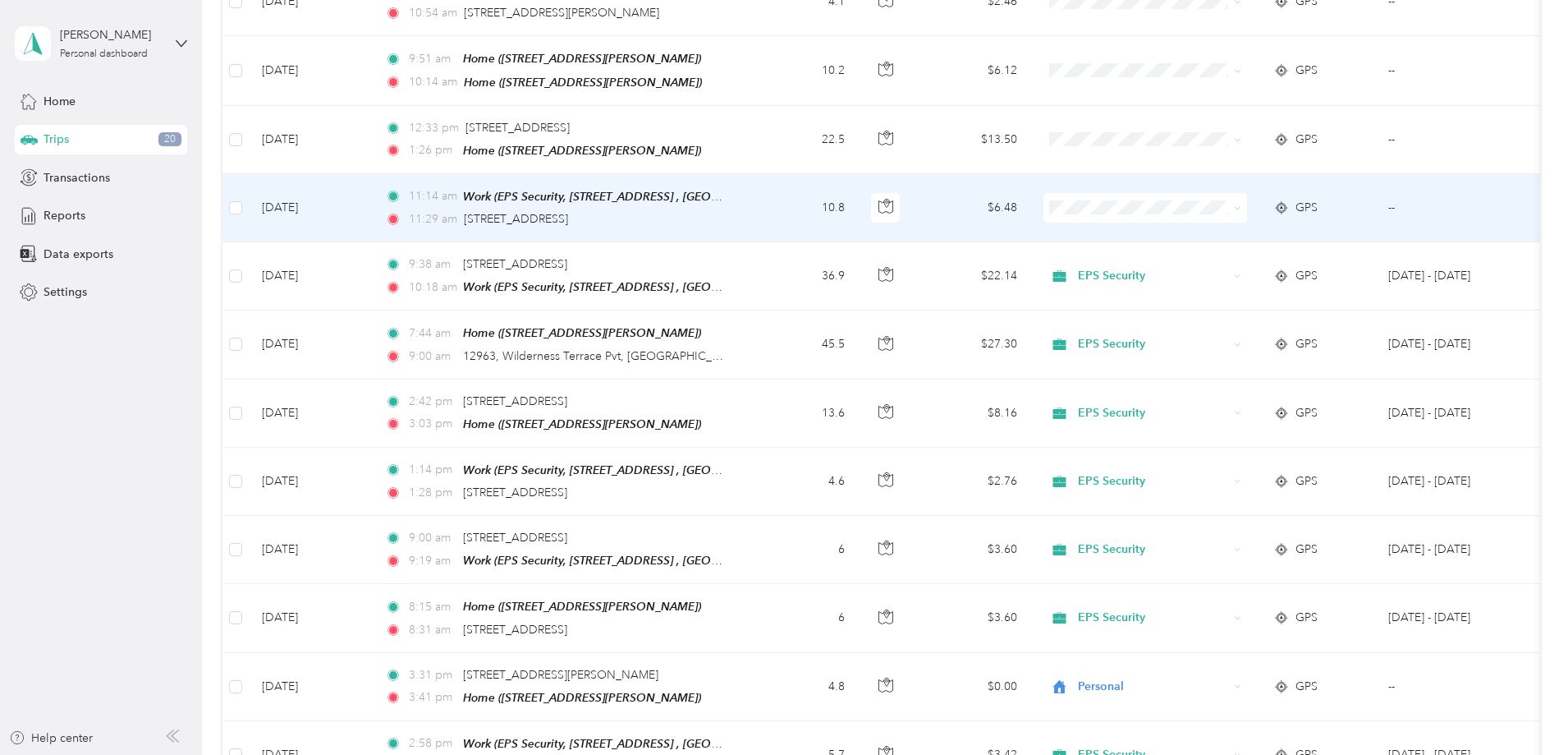
scroll to position [814, 0]
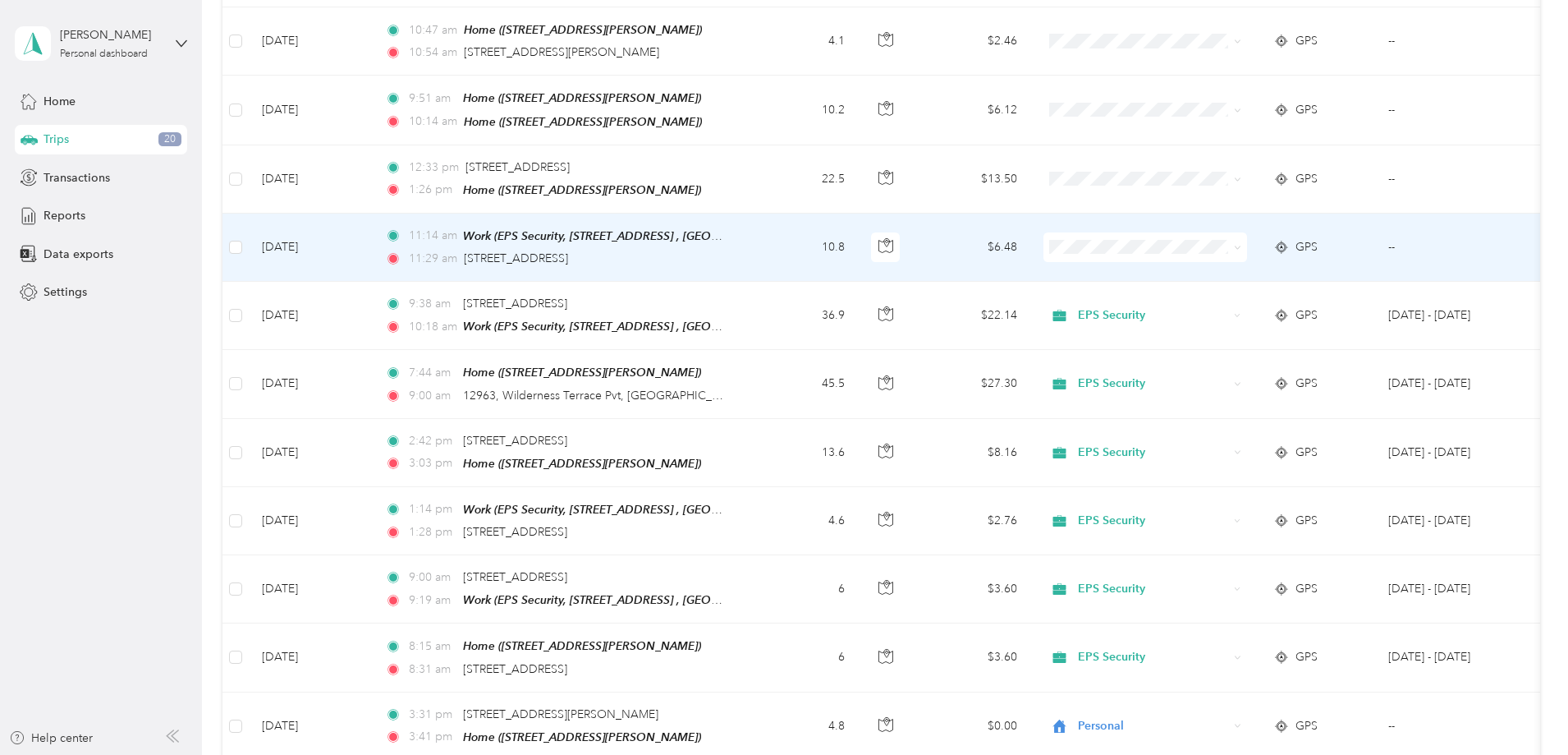
click at [1241, 244] on icon at bounding box center [1238, 248] width 7 height 7
click at [1332, 266] on span "EPS Security" at bounding box center [1270, 268] width 152 height 18
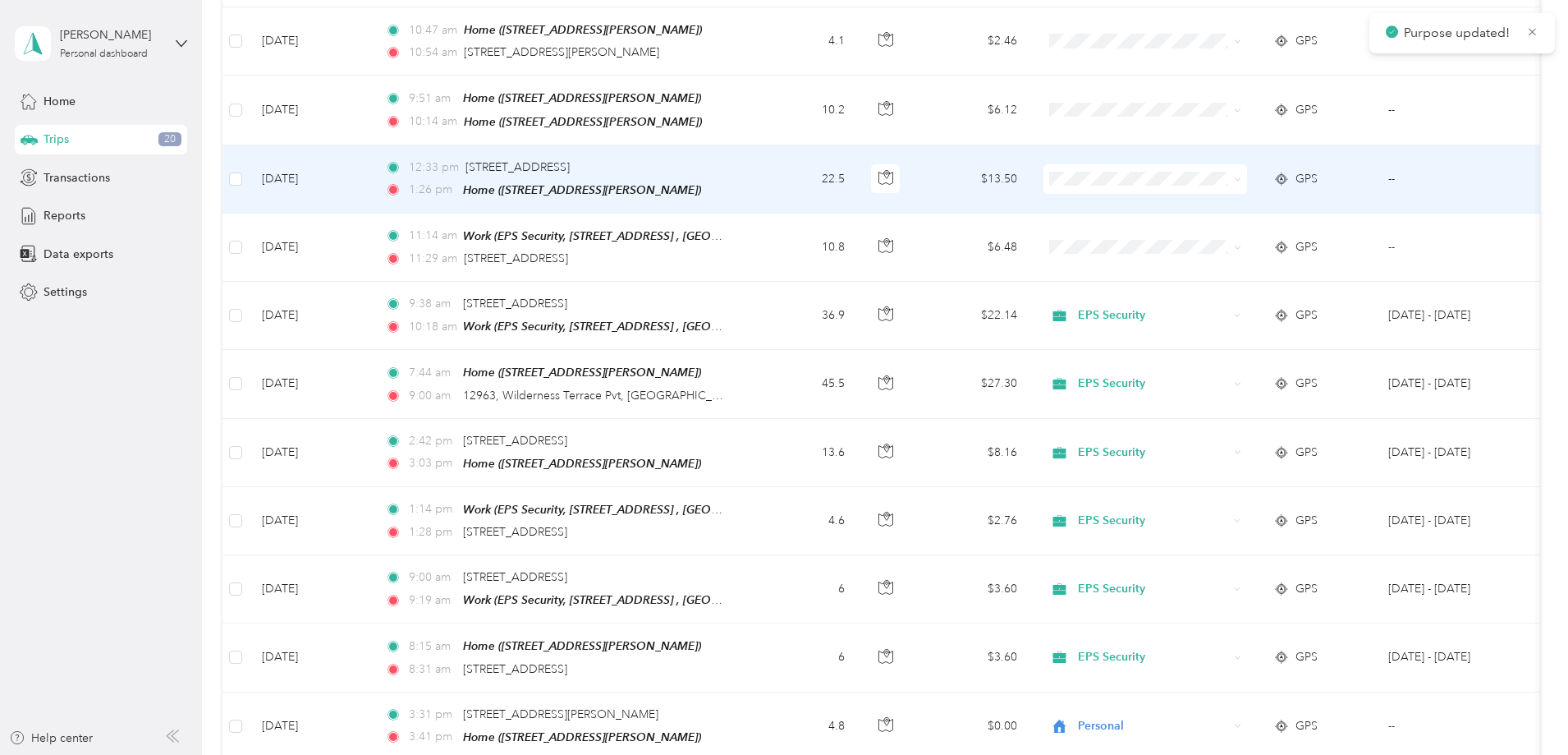
click at [1241, 170] on span at bounding box center [1235, 178] width 13 height 18
click at [1241, 174] on span at bounding box center [1235, 178] width 13 height 18
click at [1247, 175] on span at bounding box center [1145, 179] width 203 height 30
click at [1241, 176] on icon at bounding box center [1238, 179] width 7 height 7
click at [1335, 195] on span "EPS Security" at bounding box center [1270, 202] width 152 height 18
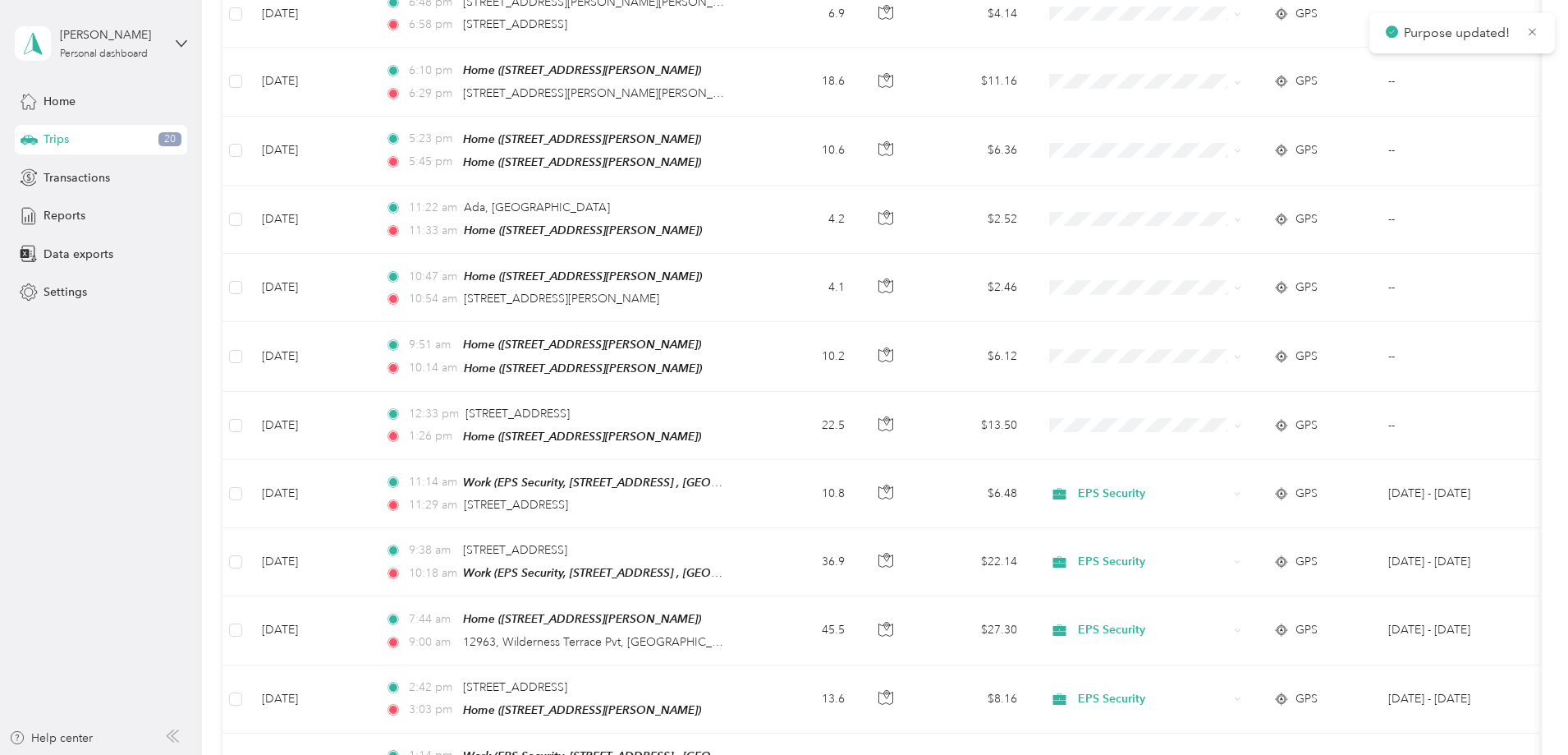
scroll to position [404, 0]
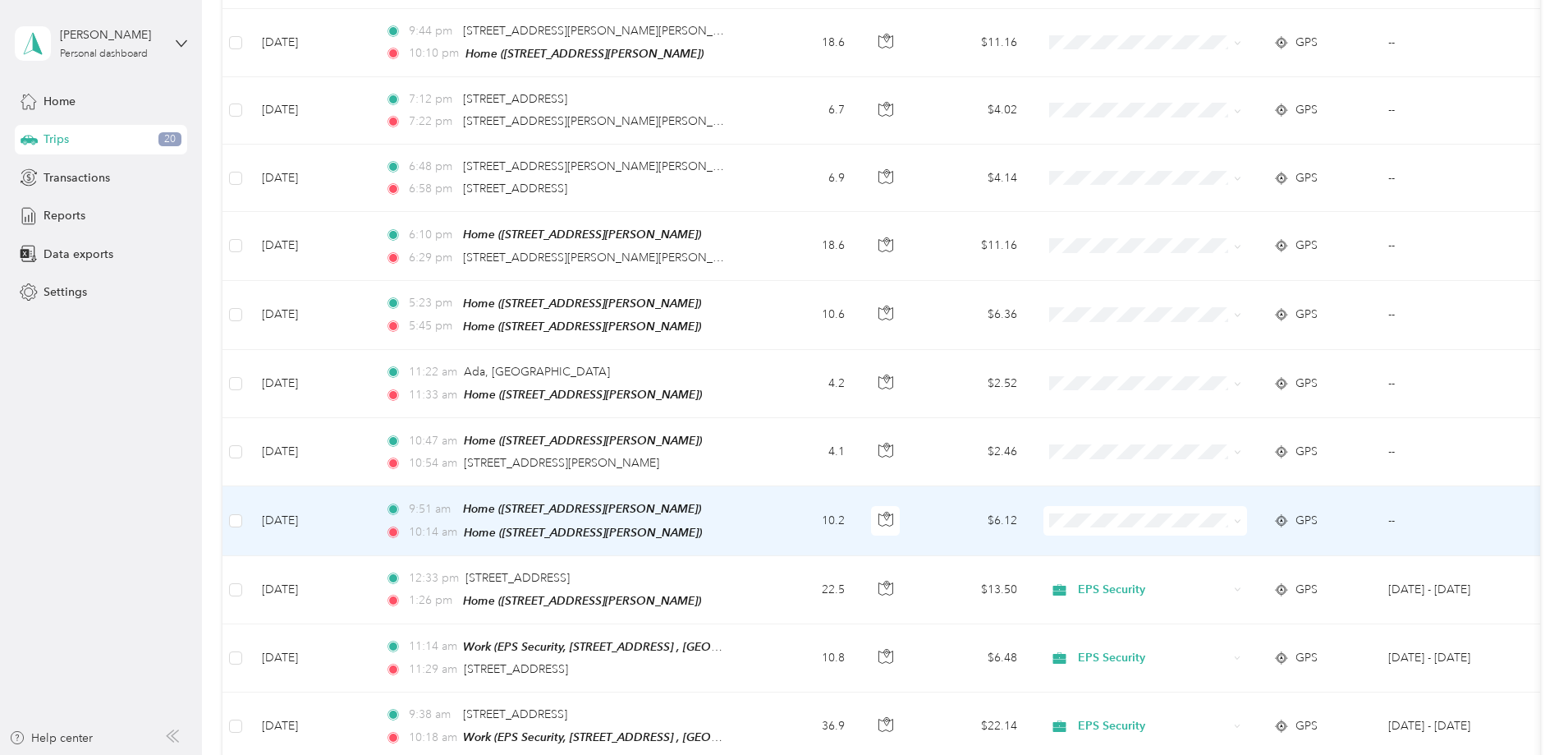
click at [1241, 518] on span at bounding box center [1235, 520] width 13 height 18
click at [1241, 517] on icon at bounding box center [1238, 521] width 7 height 7
click at [1312, 567] on span "Personal" at bounding box center [1270, 573] width 152 height 18
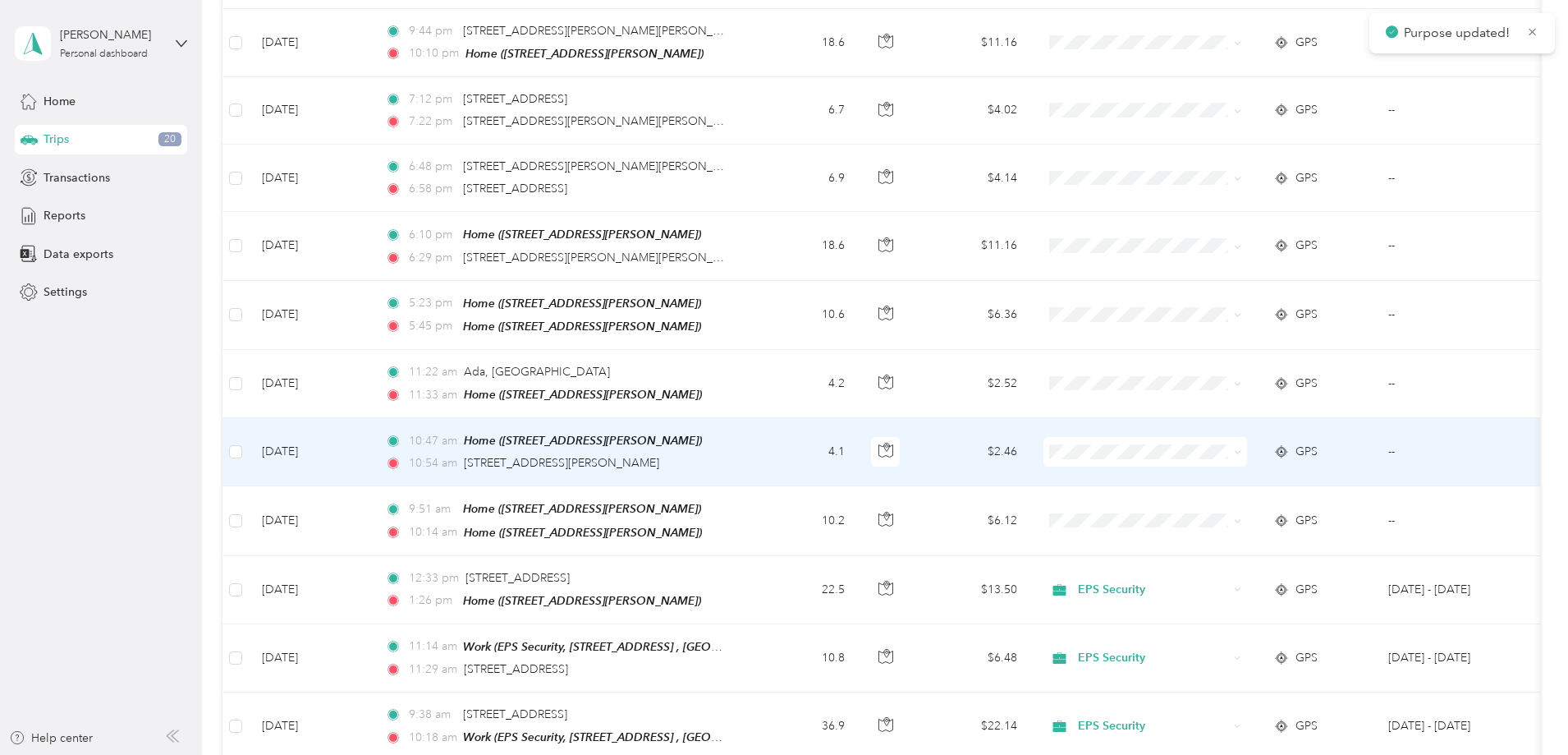
click at [1247, 437] on span at bounding box center [1145, 451] width 203 height 30
click at [1239, 450] on icon at bounding box center [1237, 452] width 5 height 4
click at [1325, 473] on span "EPS Security" at bounding box center [1270, 473] width 152 height 18
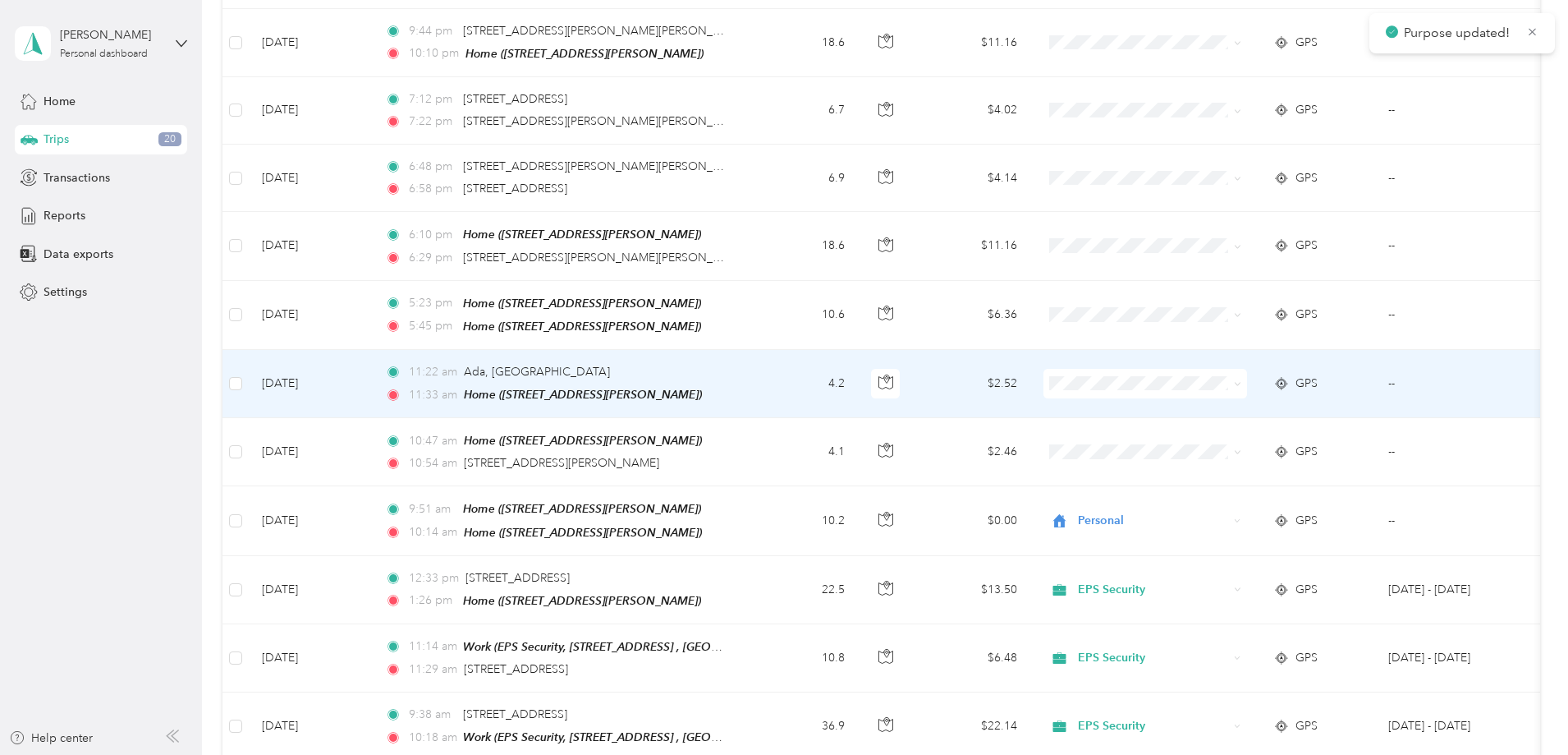
click at [1241, 376] on span at bounding box center [1235, 383] width 13 height 18
click at [1241, 380] on span at bounding box center [1235, 383] width 13 height 18
click at [1241, 380] on icon at bounding box center [1238, 384] width 7 height 7
click at [1337, 399] on li "EPS Security" at bounding box center [1253, 401] width 203 height 29
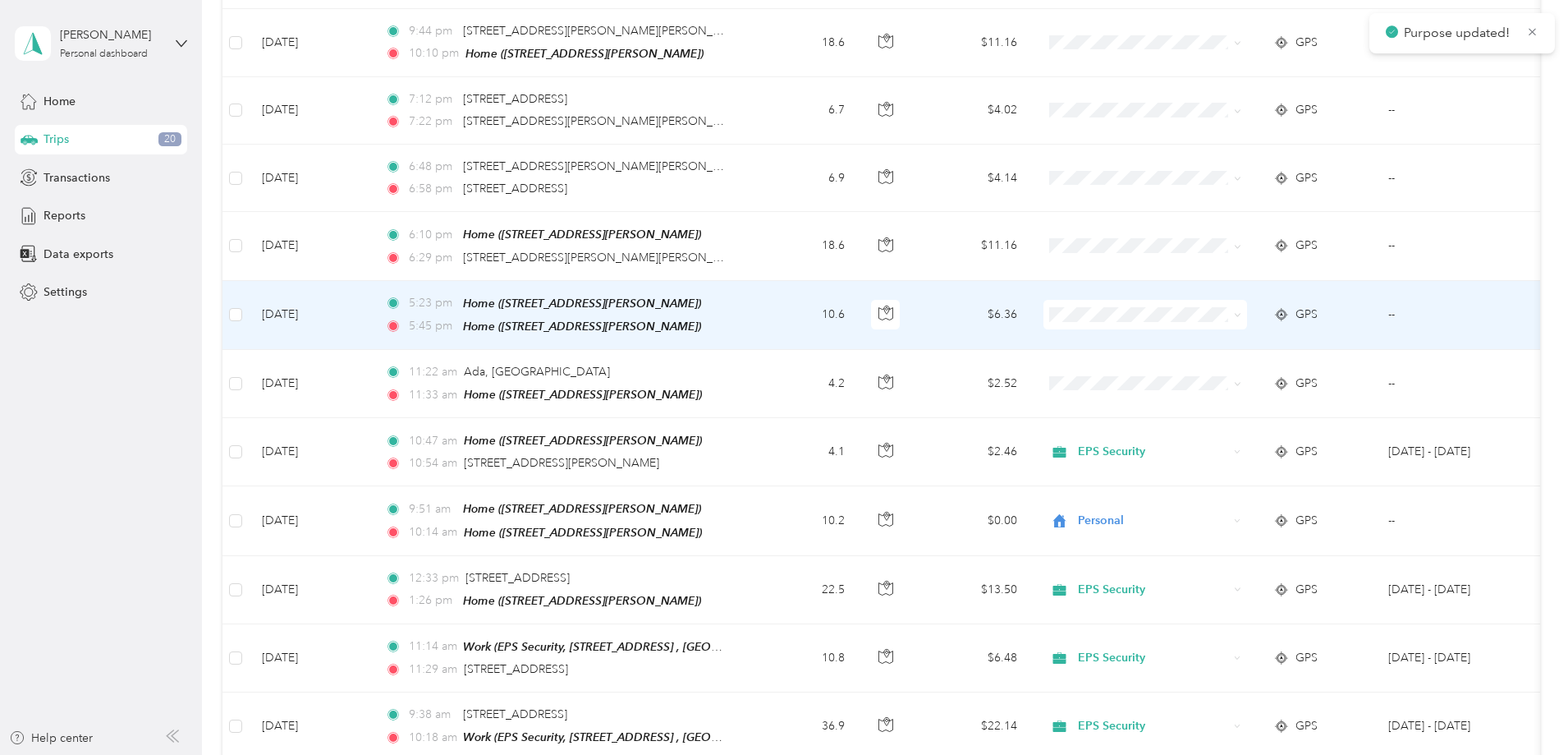
click at [1247, 313] on span at bounding box center [1145, 315] width 203 height 30
click at [1241, 313] on icon at bounding box center [1238, 315] width 7 height 7
click at [1336, 361] on li "Personal" at bounding box center [1253, 371] width 203 height 29
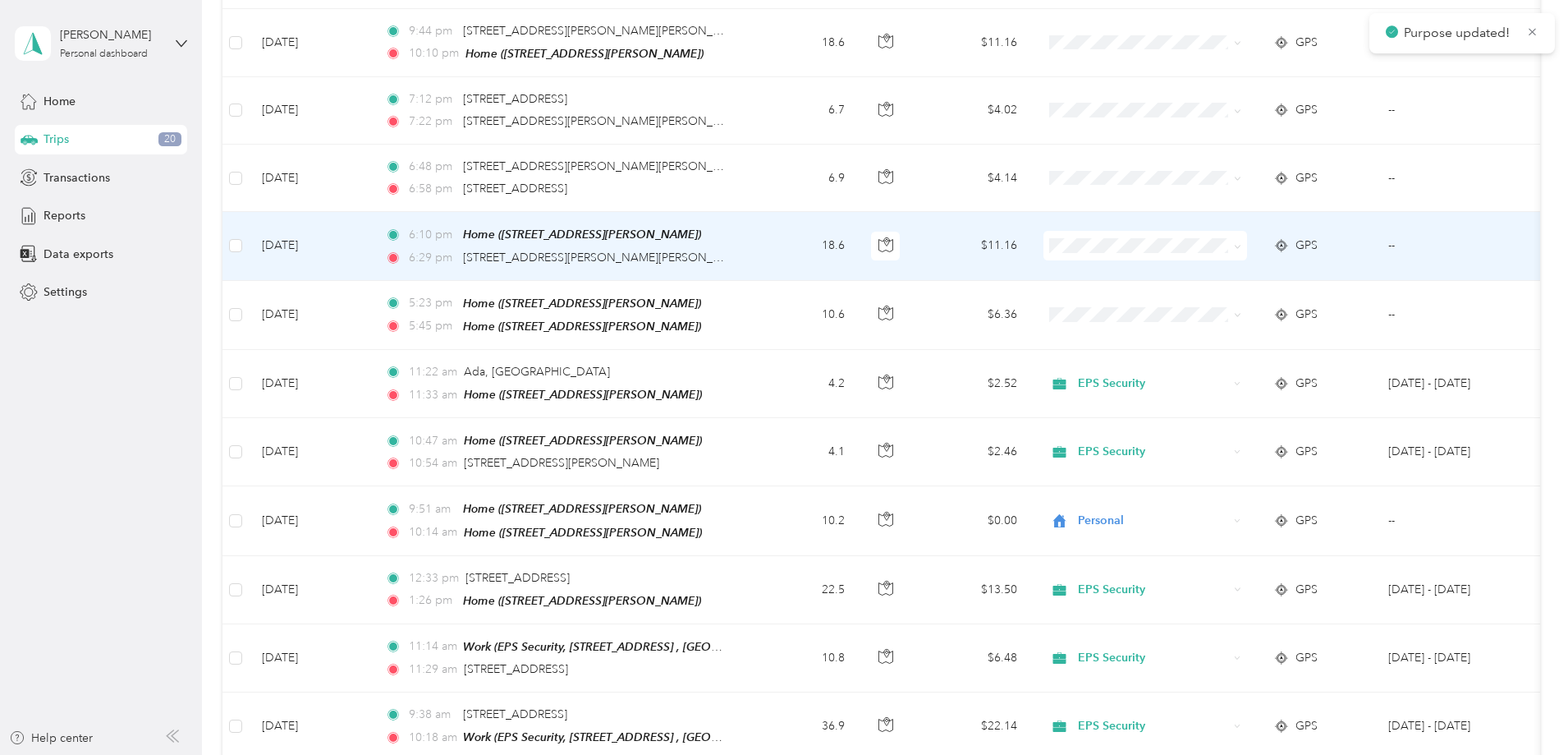
click at [1241, 246] on icon at bounding box center [1238, 247] width 7 height 7
click at [1325, 298] on span "Personal" at bounding box center [1270, 303] width 152 height 18
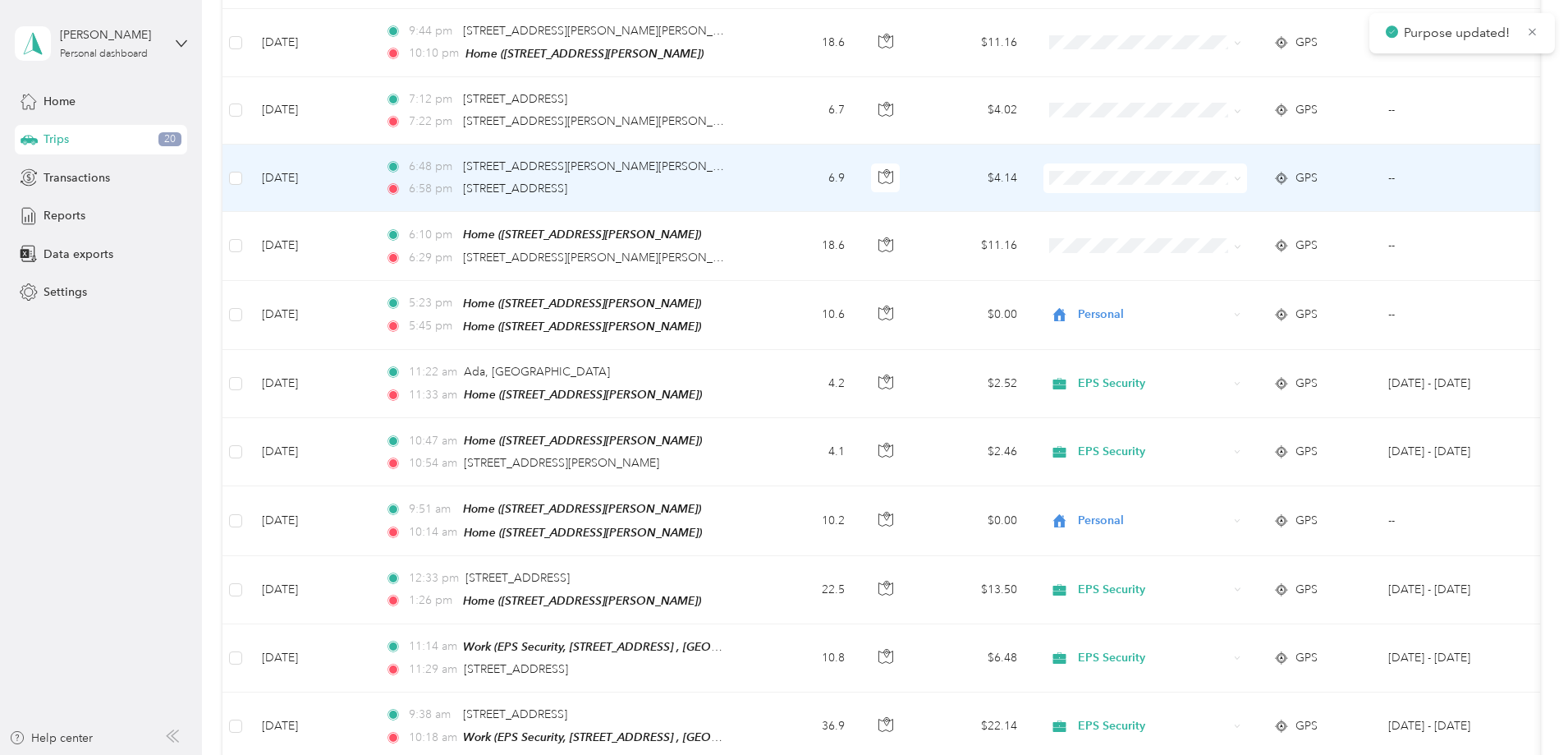
click at [1241, 176] on icon at bounding box center [1238, 178] width 7 height 7
click at [1315, 226] on li "Personal" at bounding box center [1253, 236] width 203 height 29
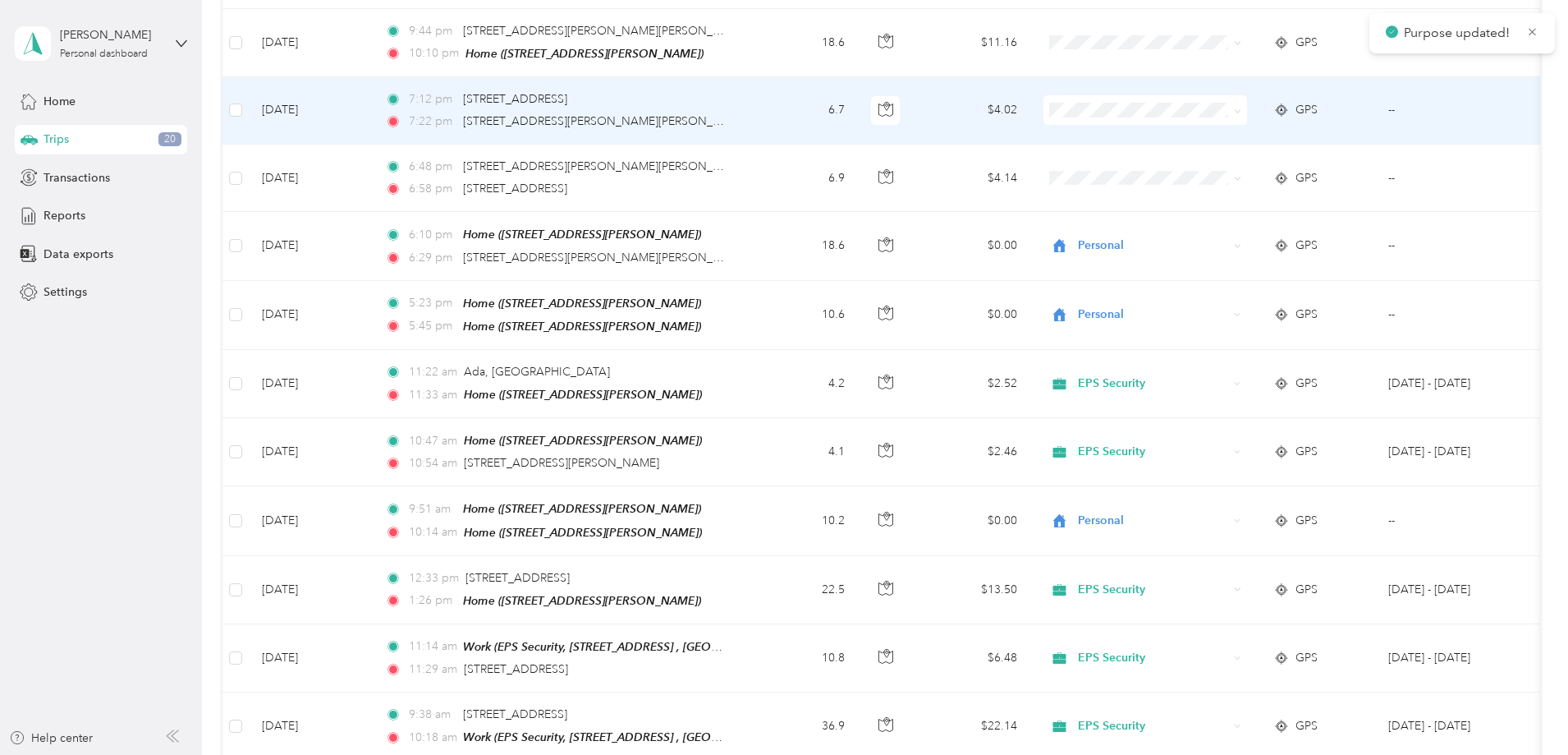
click at [1241, 110] on icon at bounding box center [1238, 111] width 7 height 7
click at [1323, 160] on span "Personal" at bounding box center [1270, 168] width 152 height 18
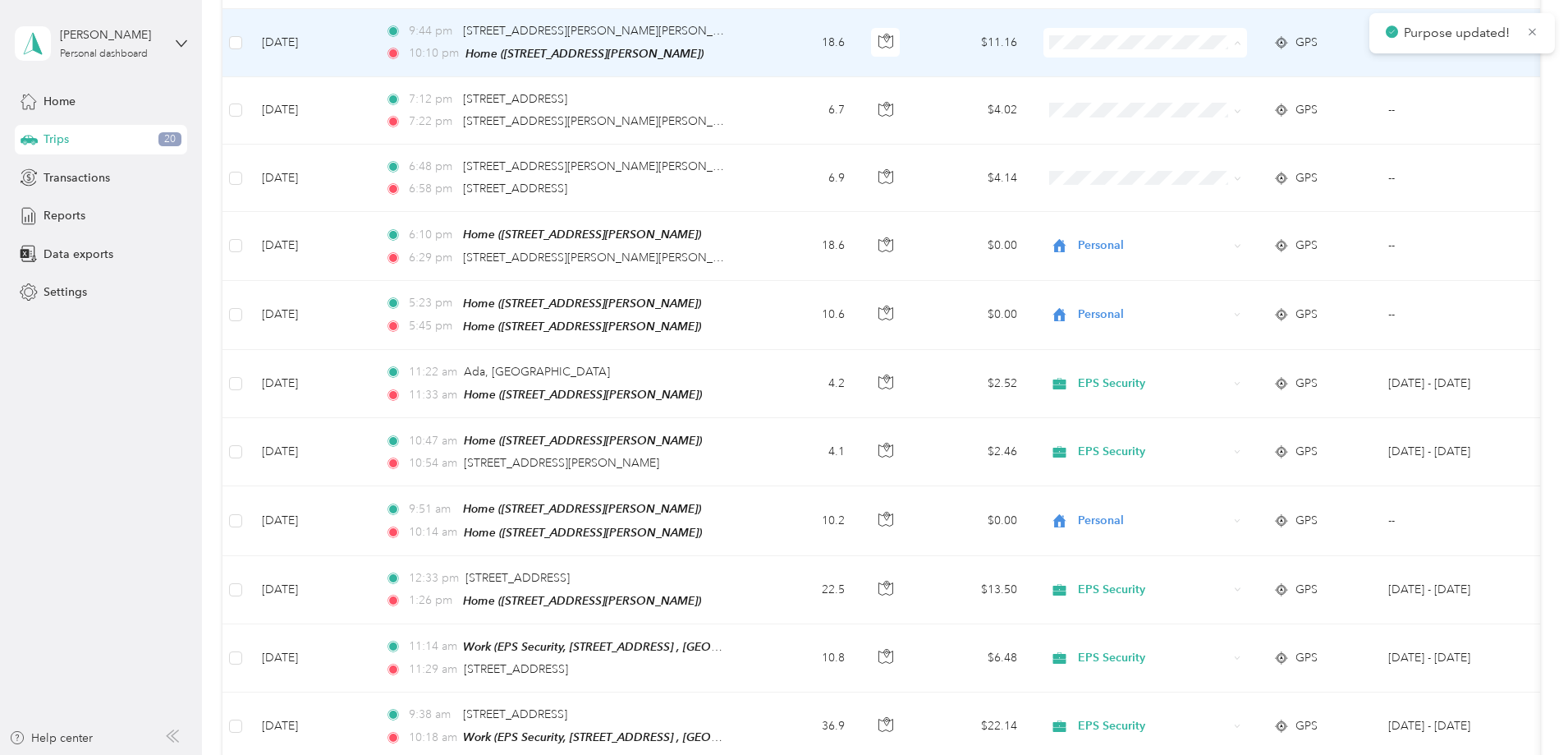
click at [1321, 92] on span "Personal" at bounding box center [1270, 100] width 152 height 18
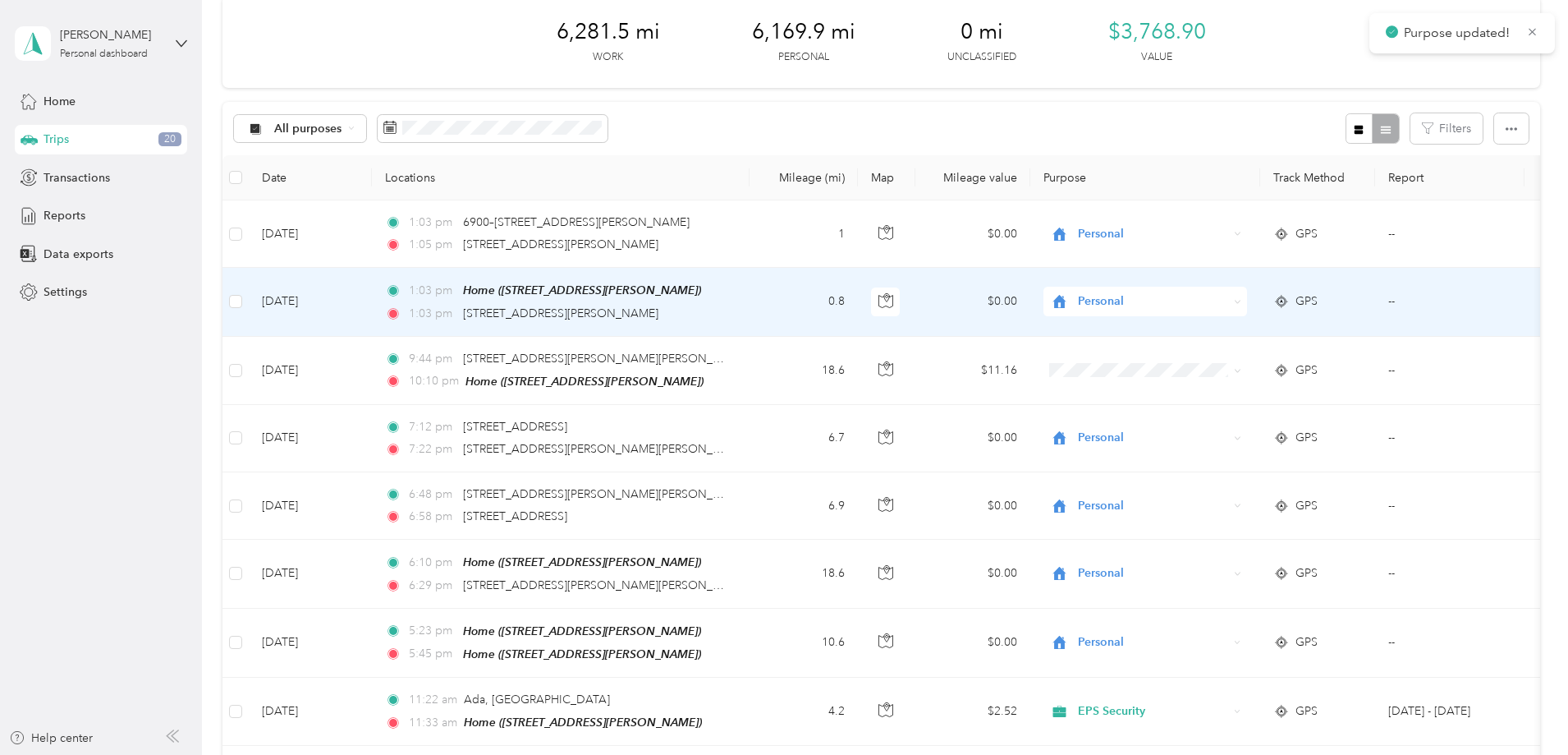
scroll to position [75, 0]
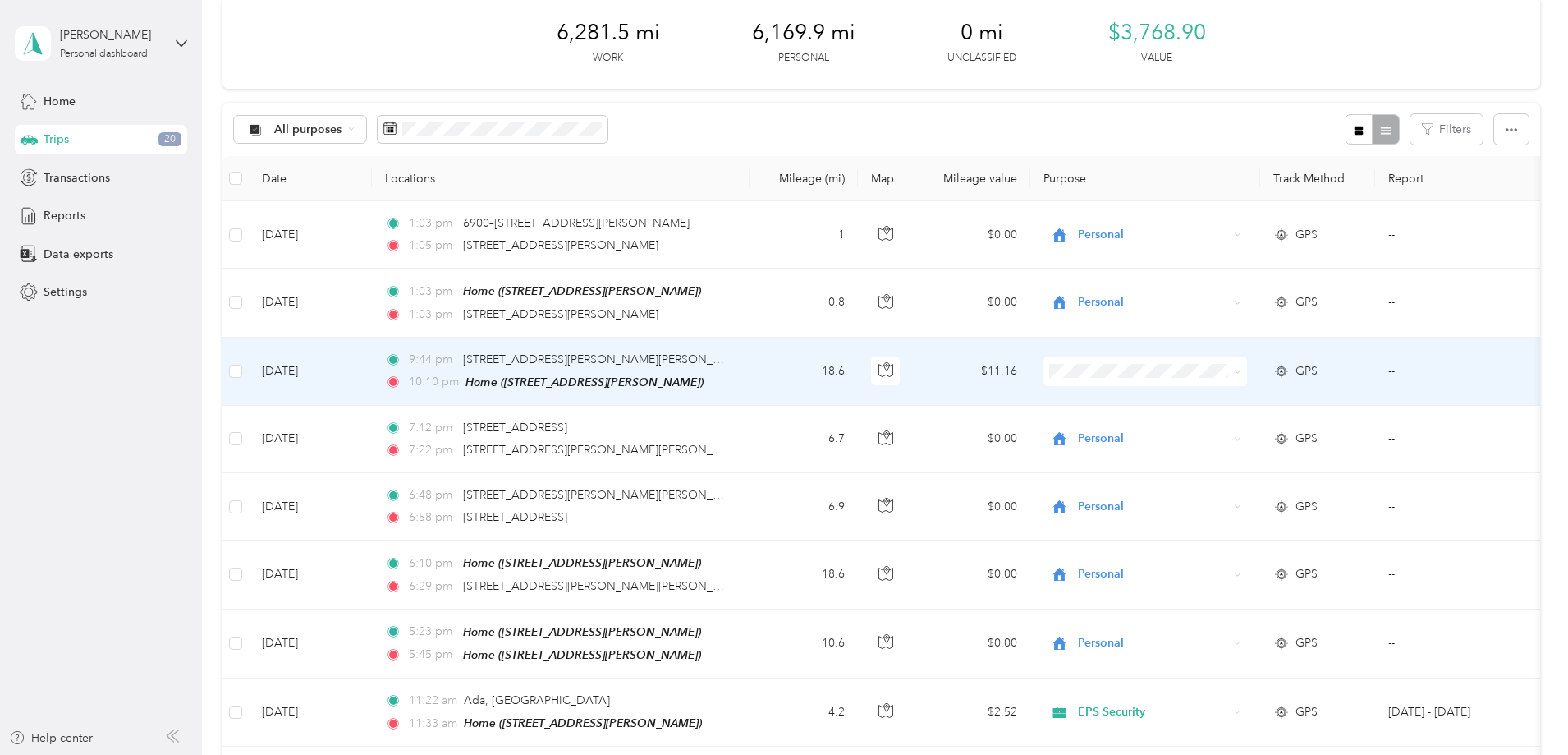
click at [1241, 371] on icon at bounding box center [1238, 371] width 7 height 7
click at [1337, 422] on span "Personal" at bounding box center [1270, 429] width 152 height 18
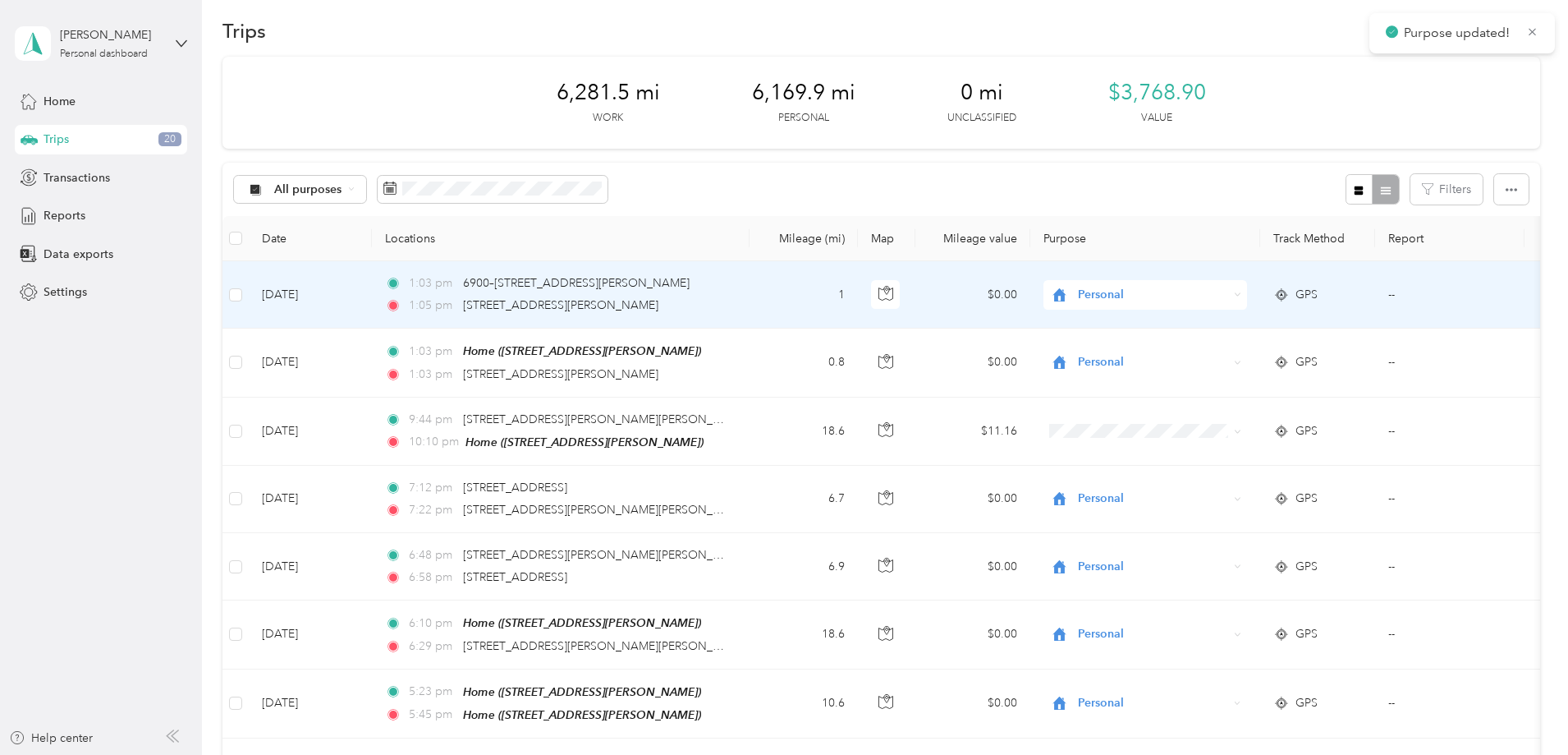
scroll to position [0, 0]
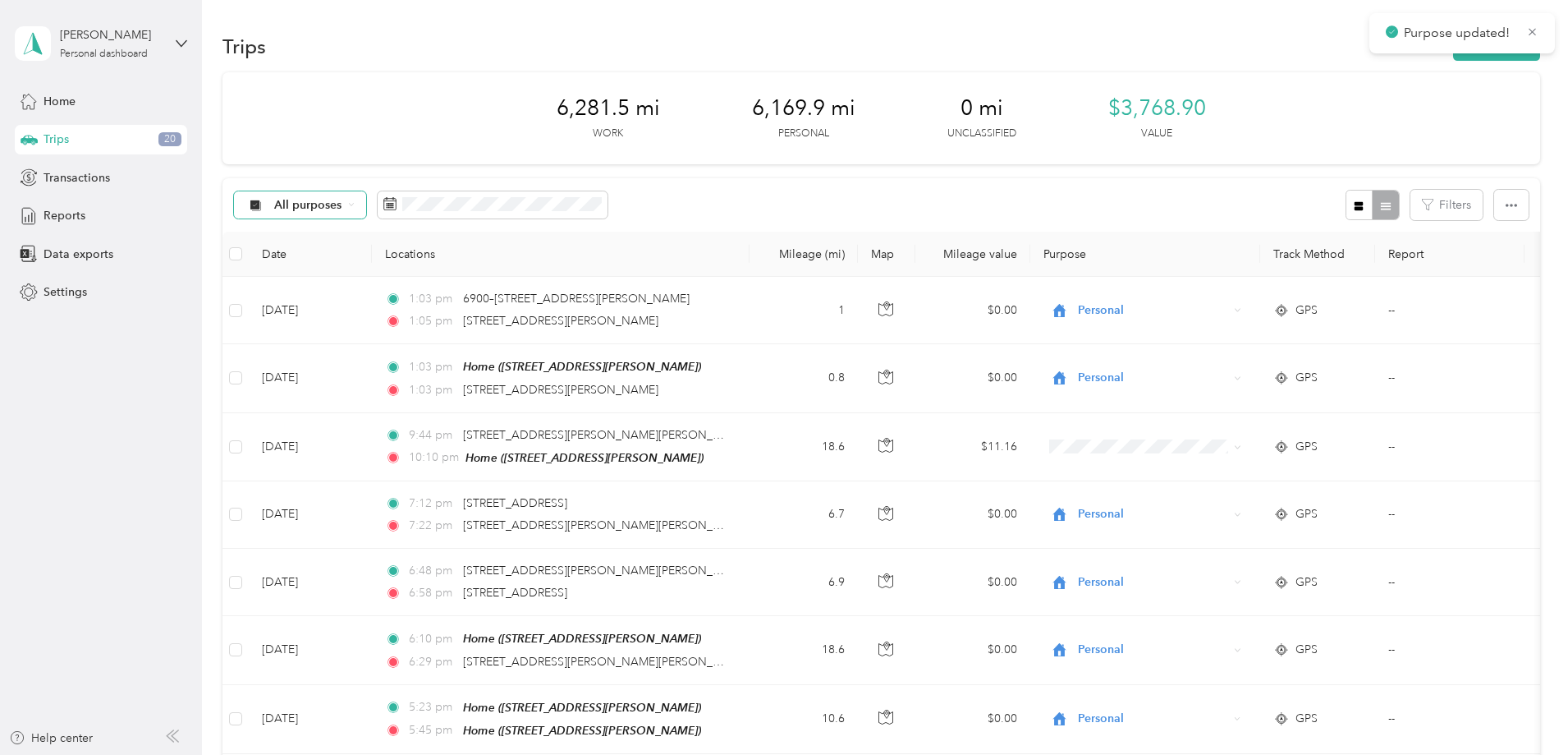
click at [367, 203] on div "All purposes" at bounding box center [300, 205] width 133 height 28
click at [430, 259] on span "Unclassified" at bounding box center [424, 263] width 80 height 18
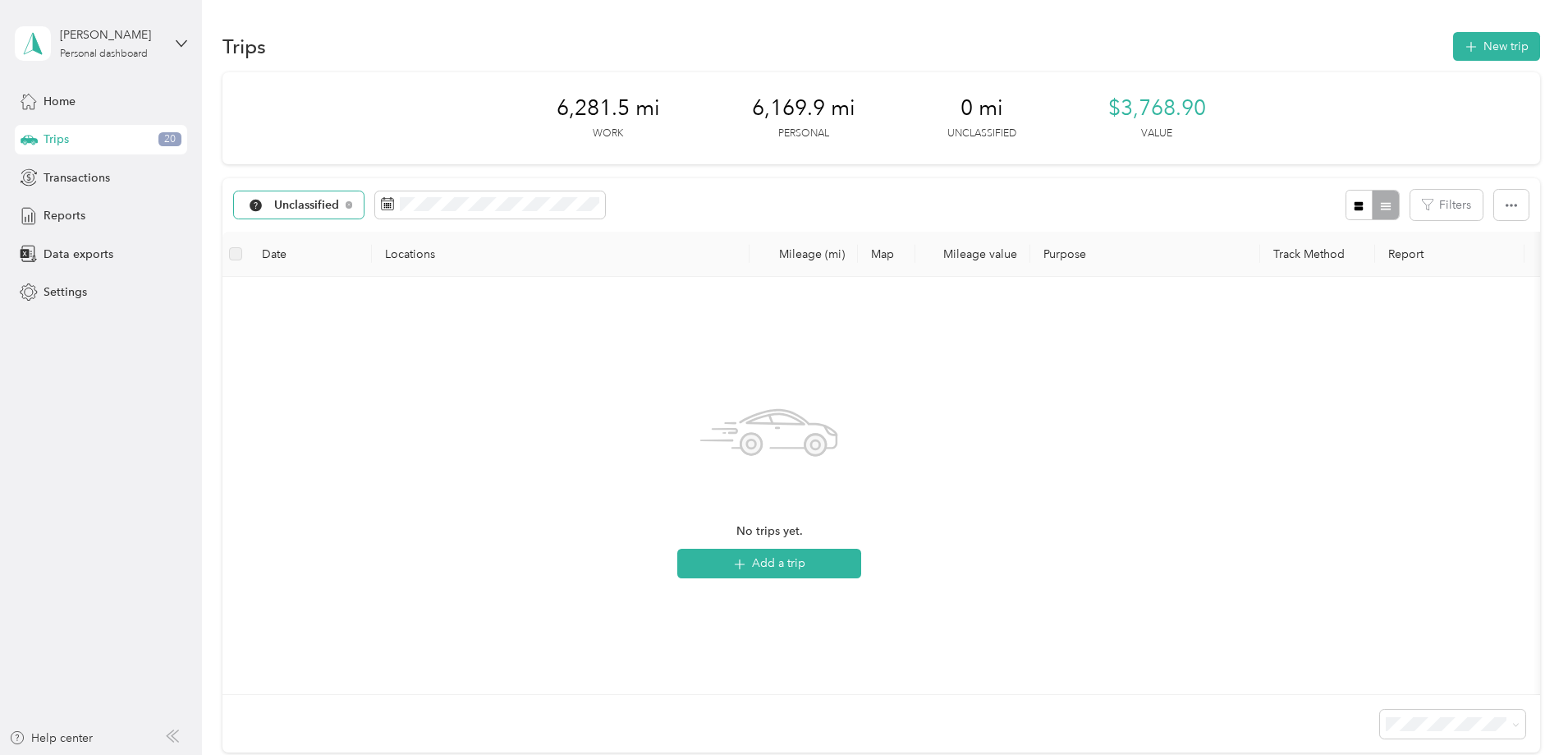
click at [340, 210] on span "Unclassified" at bounding box center [306, 205] width 66 height 11
click at [437, 241] on span "All purposes" at bounding box center [427, 234] width 85 height 18
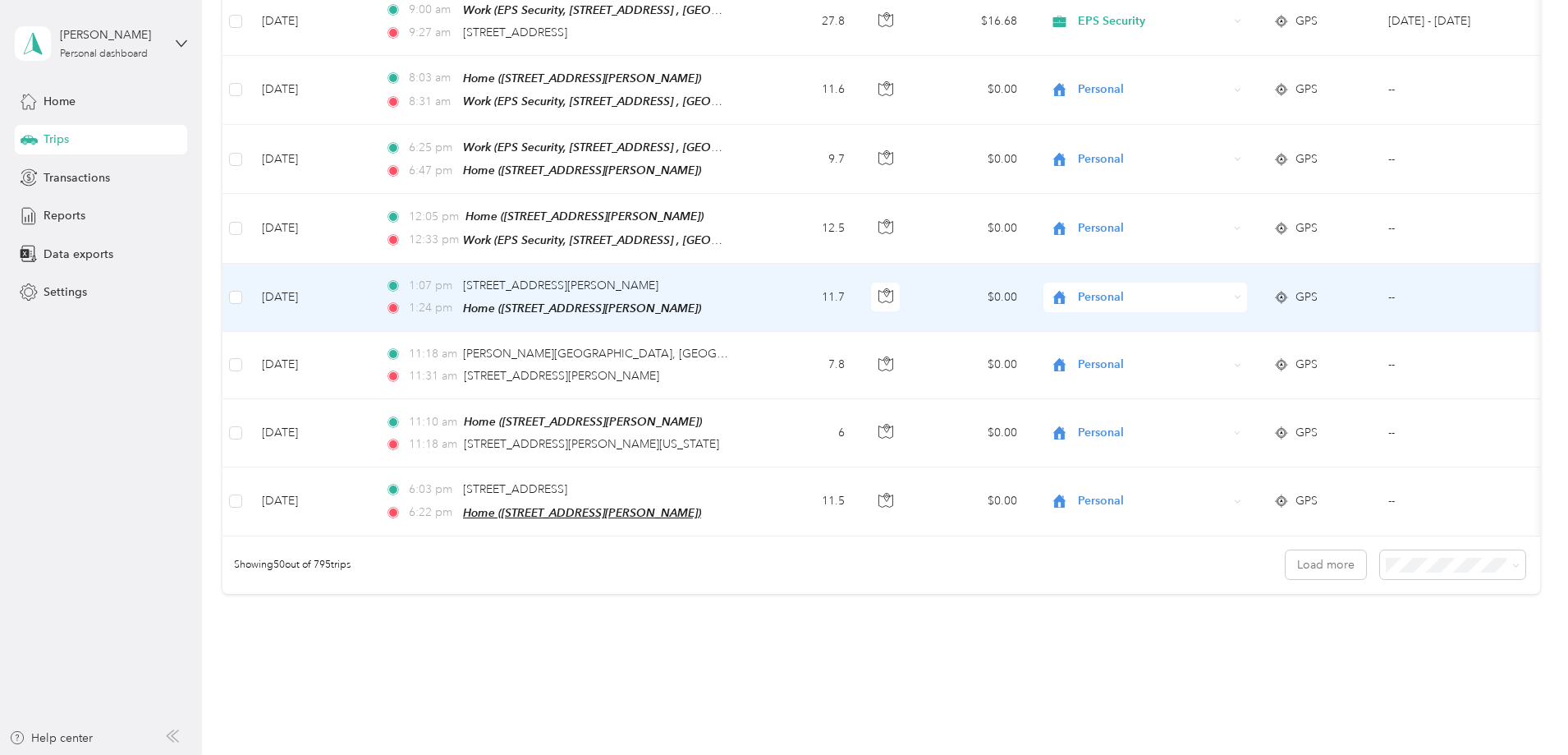
scroll to position [3196, 0]
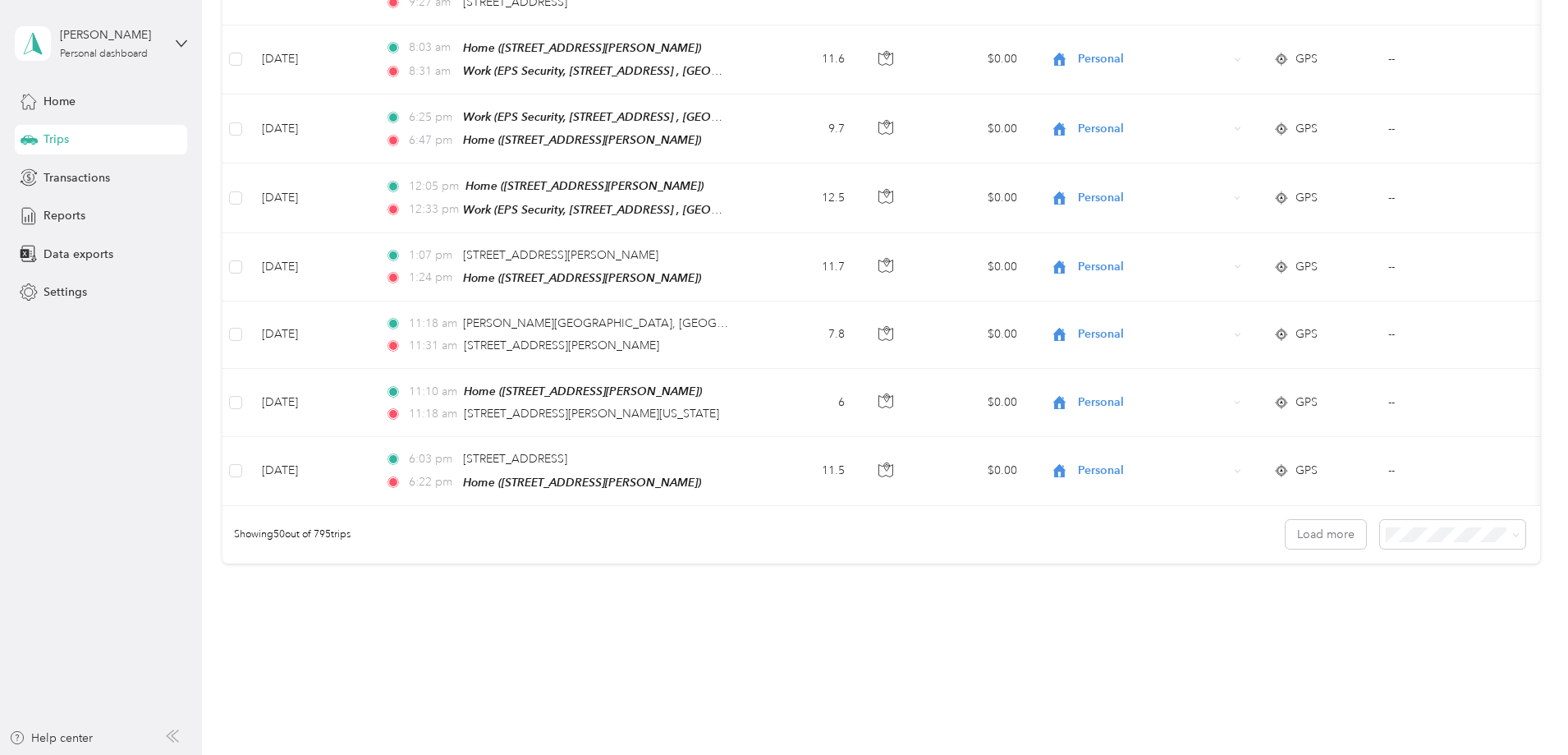
click at [1286, 520] on button "Load more" at bounding box center [1326, 534] width 81 height 29
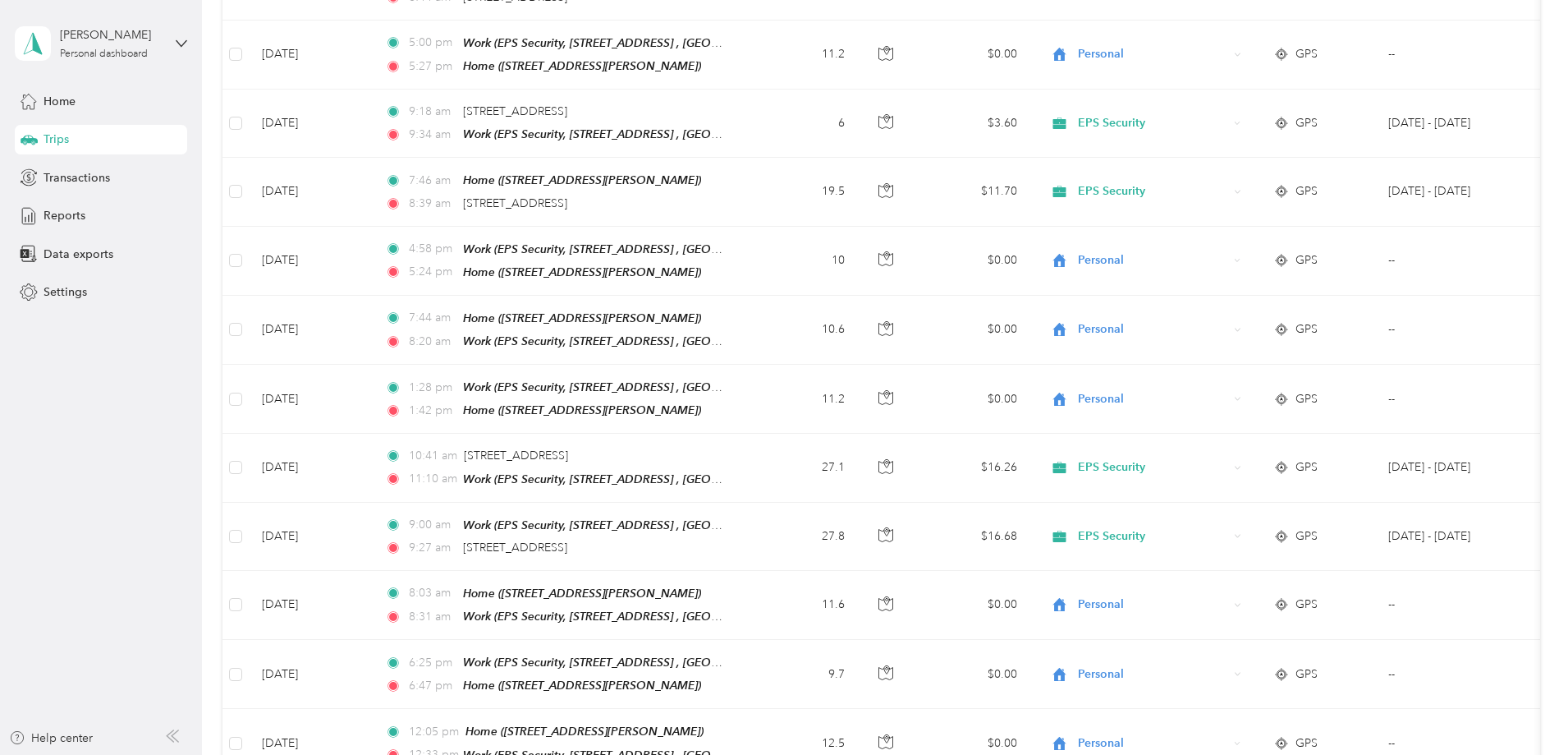
scroll to position [2621, 0]
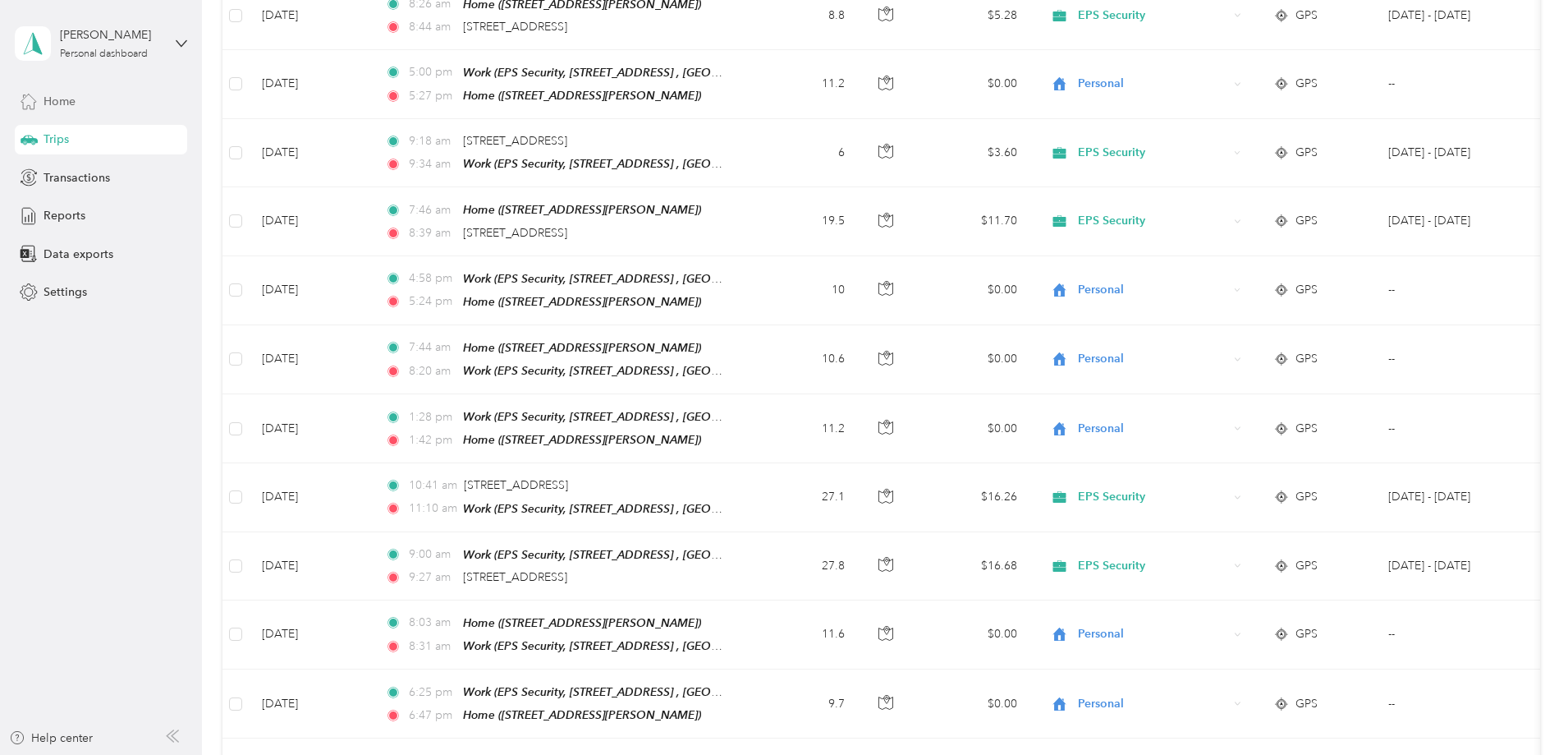
click at [61, 93] on span "Home" at bounding box center [59, 101] width 32 height 18
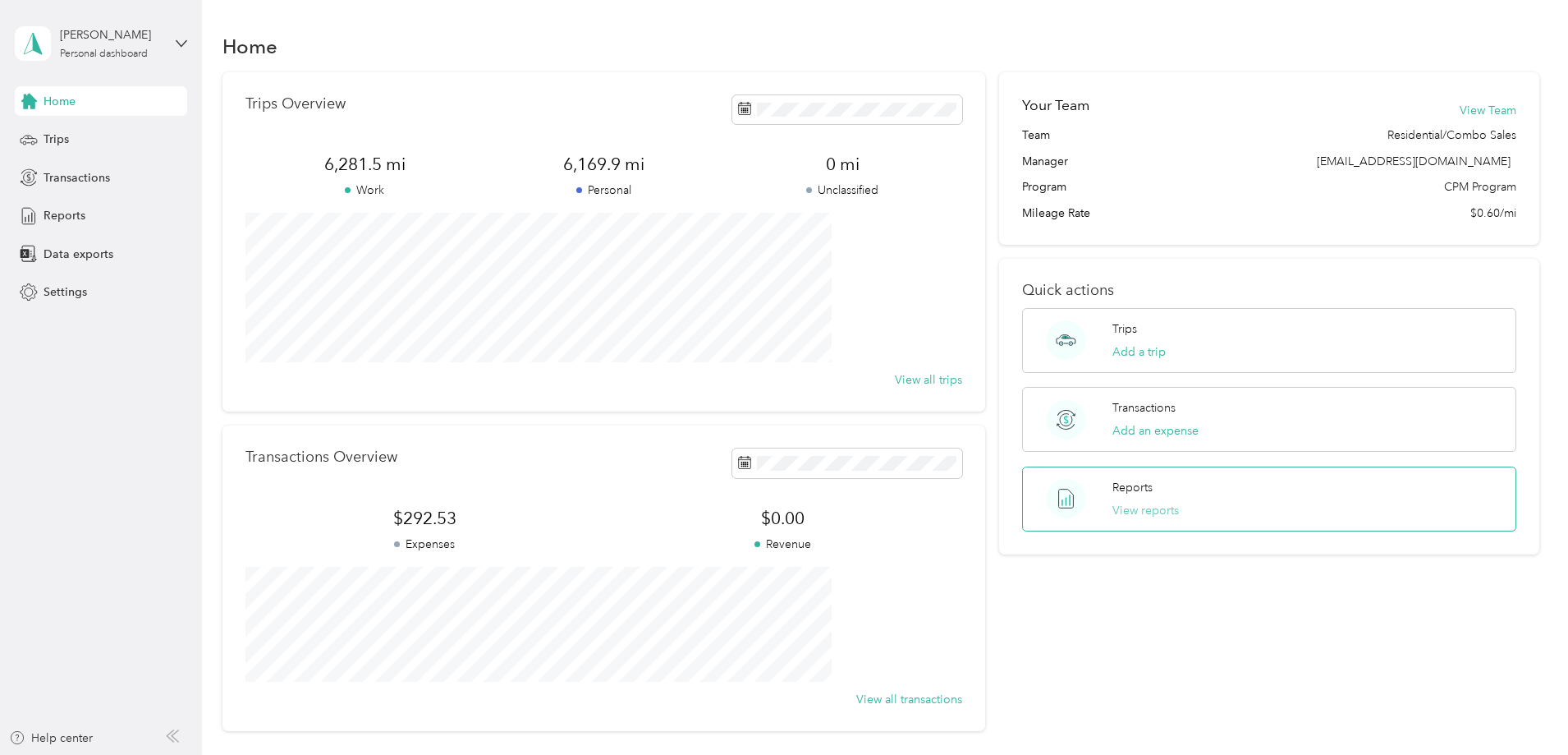
click at [1122, 509] on button "View reports" at bounding box center [1146, 510] width 67 height 18
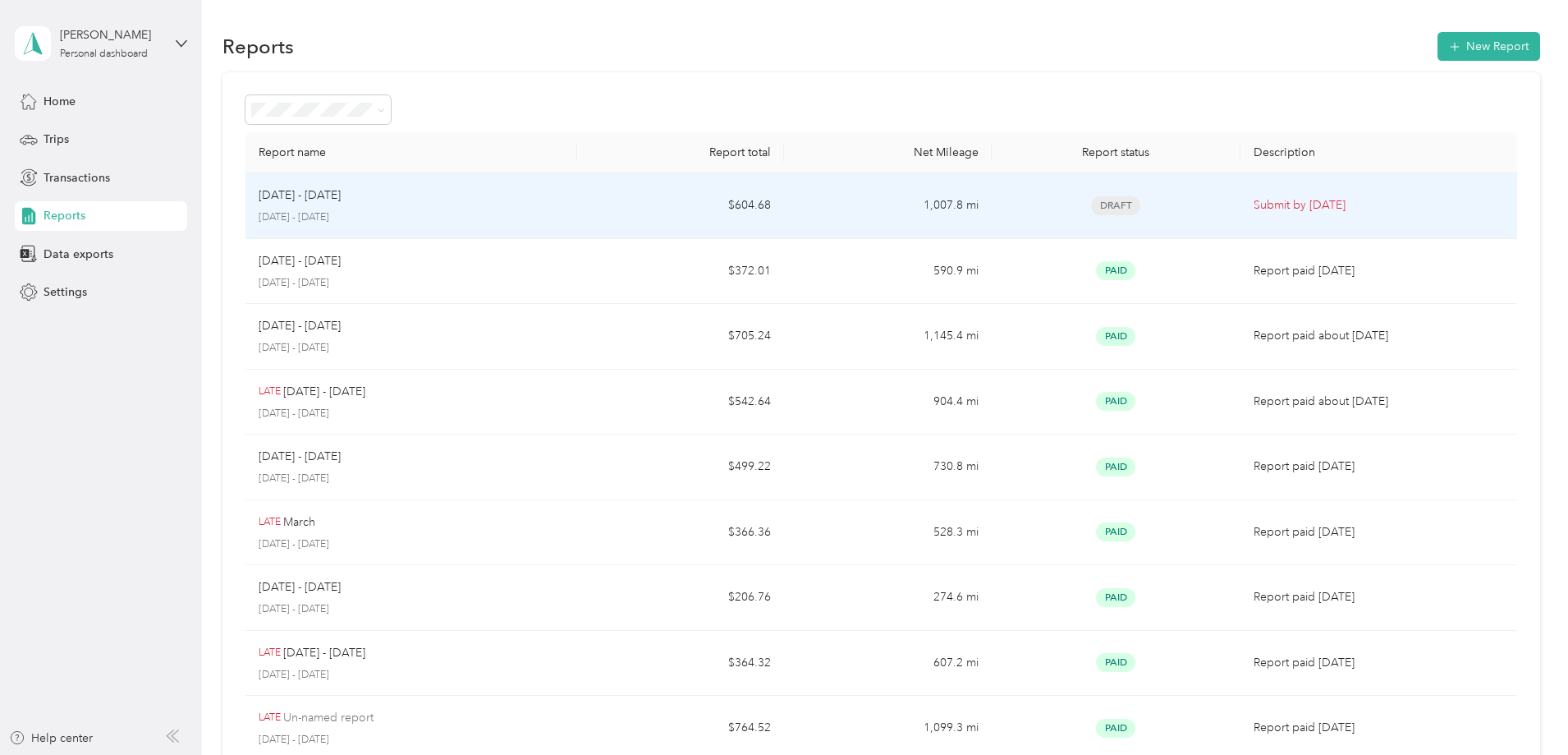
click at [1253, 208] on p "Submit by [DATE]" at bounding box center [1379, 204] width 251 height 18
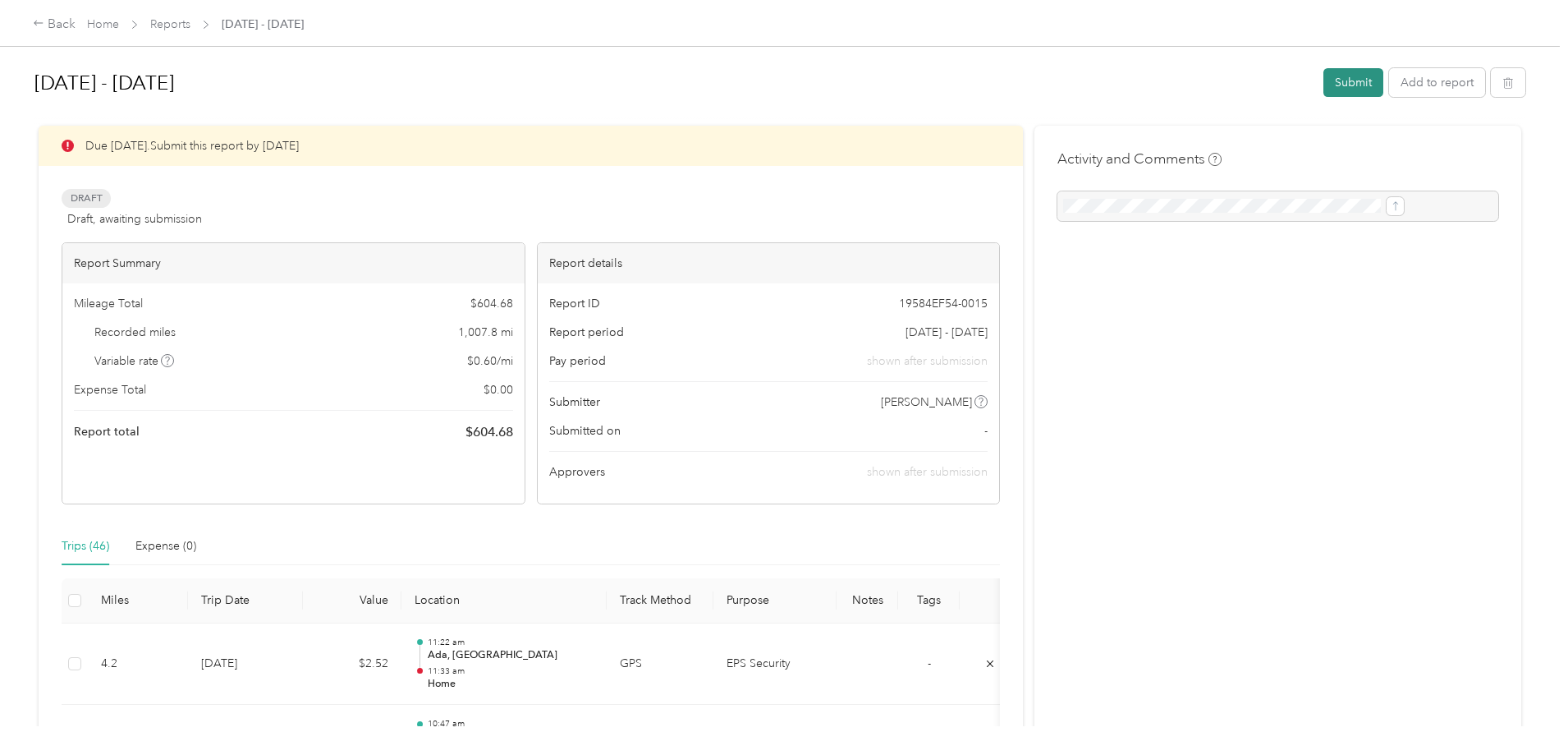
click at [1323, 88] on button "Submit" at bounding box center [1353, 82] width 60 height 29
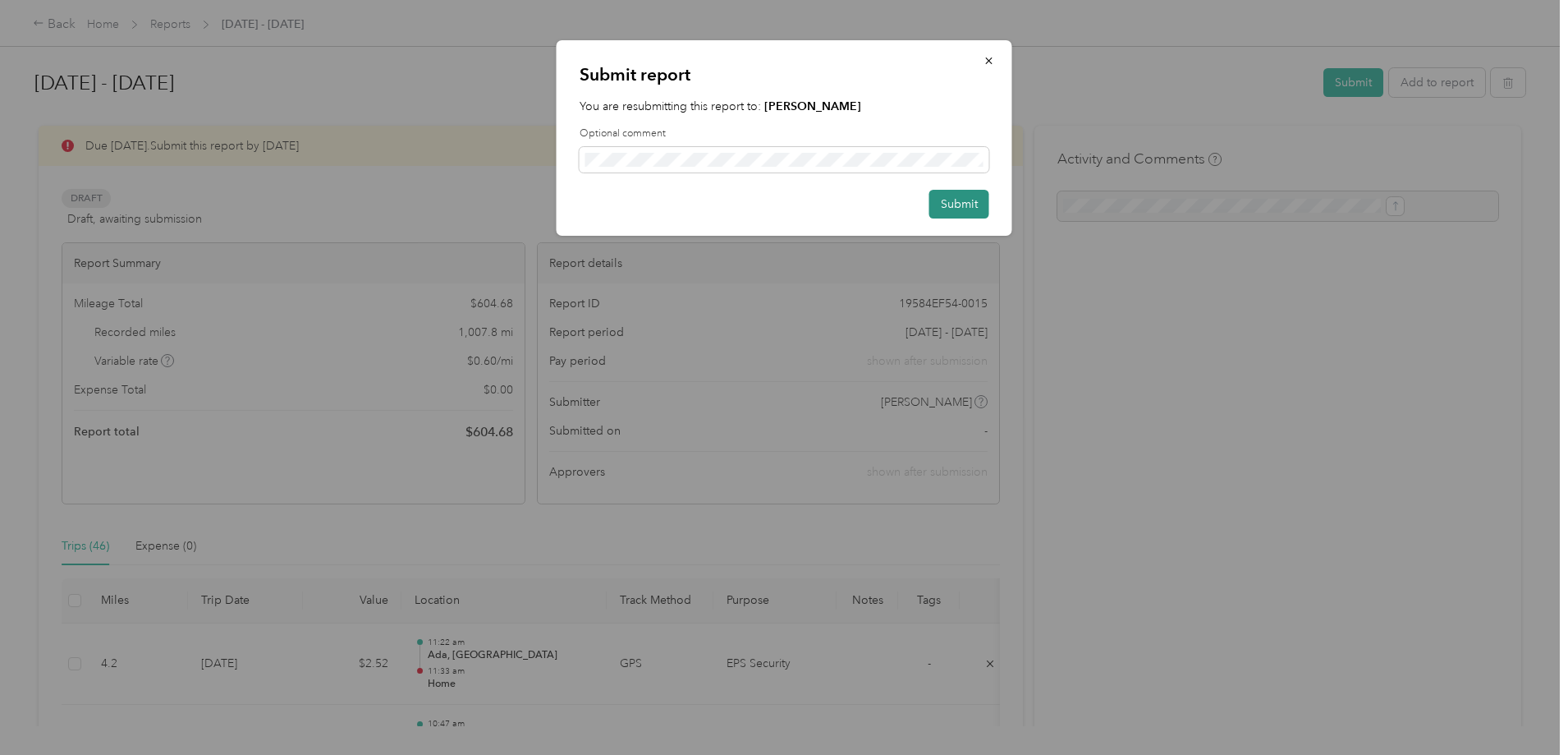
click at [955, 195] on button "Submit" at bounding box center [959, 203] width 60 height 29
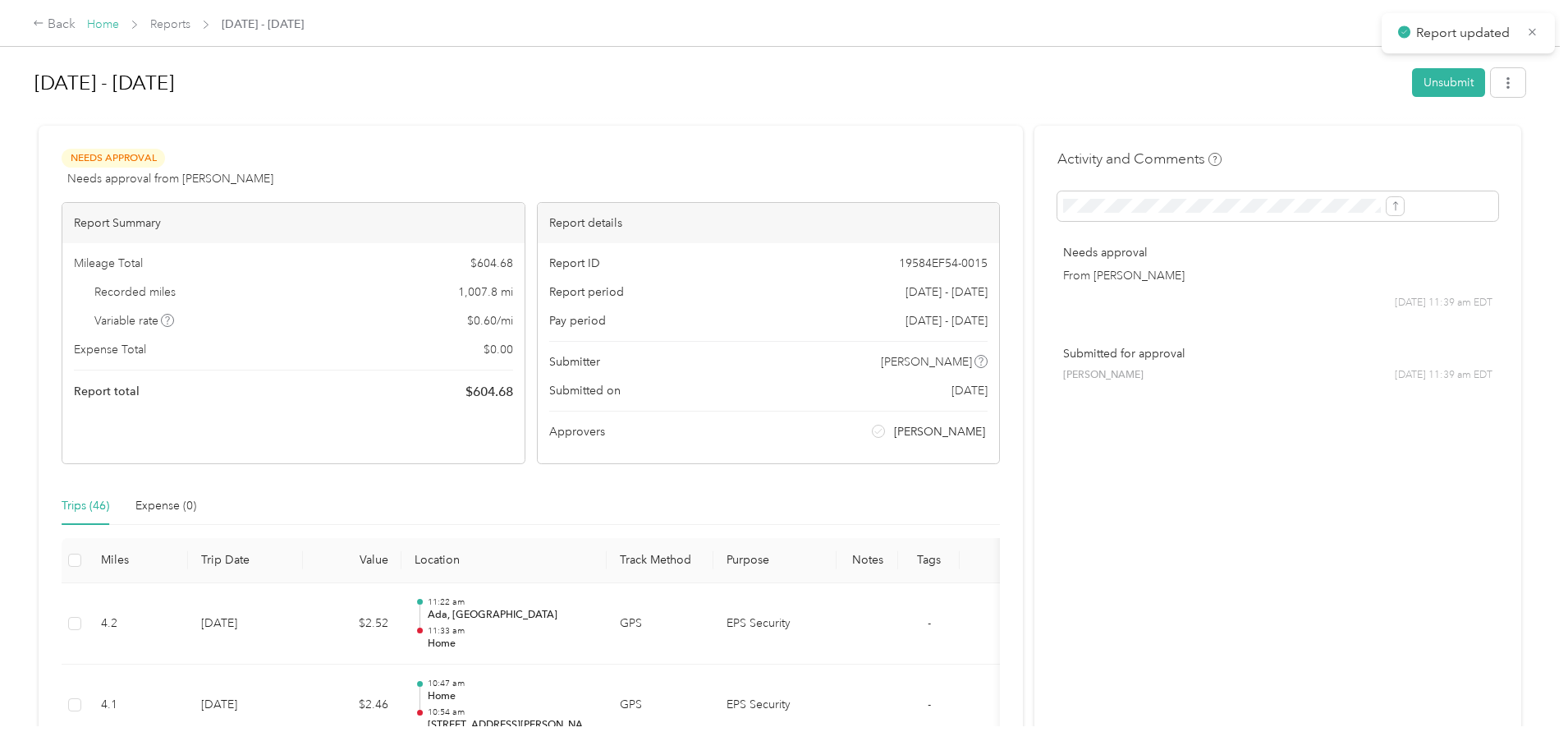
click at [119, 24] on link "Home" at bounding box center [103, 24] width 32 height 14
